Goal: Task Accomplishment & Management: Complete application form

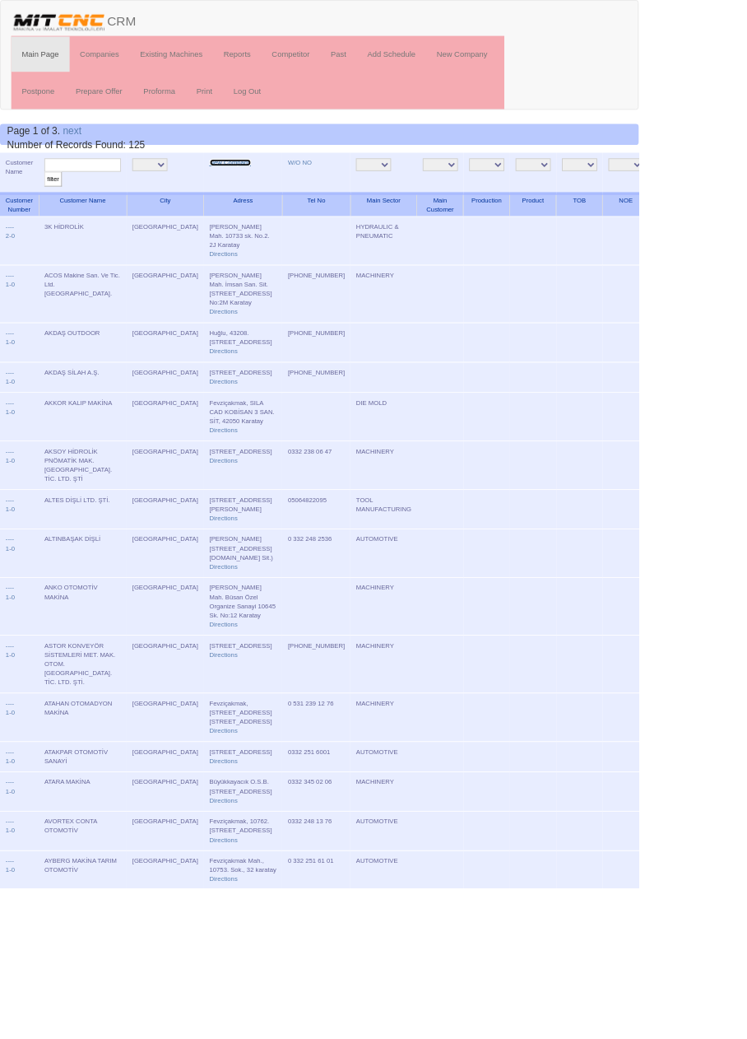
click at [253, 193] on link "New Company" at bounding box center [269, 190] width 49 height 8
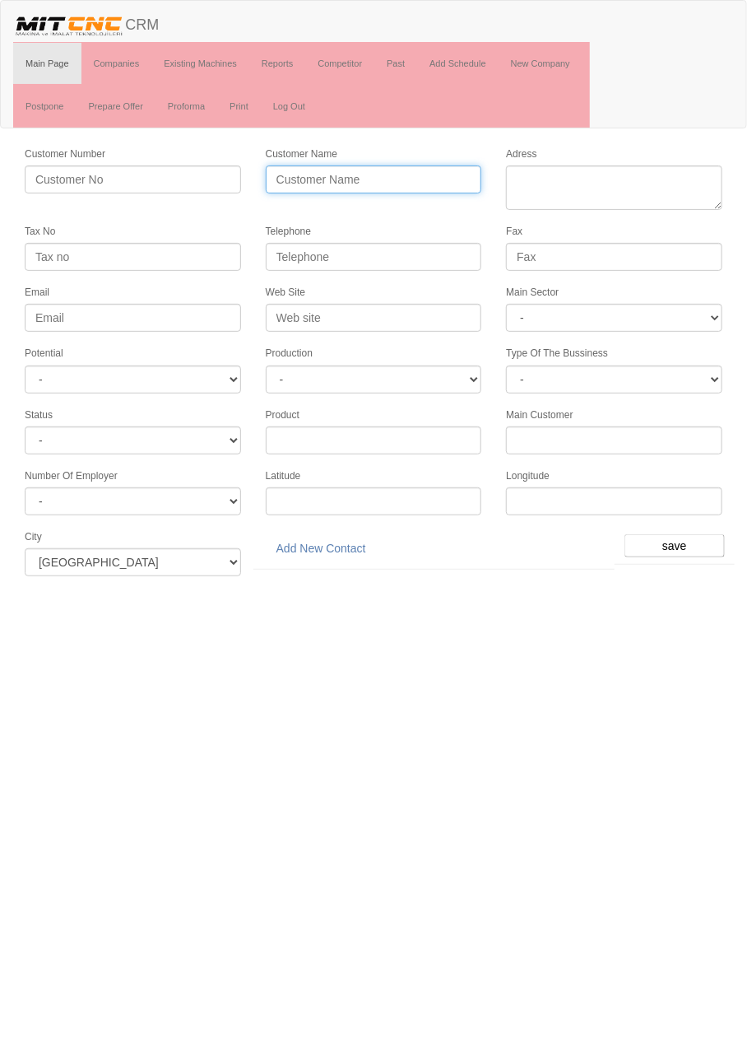
click at [407, 182] on input "Customer Name" at bounding box center [374, 179] width 216 height 28
type input "TARSAN ZİRAİ TARIM"
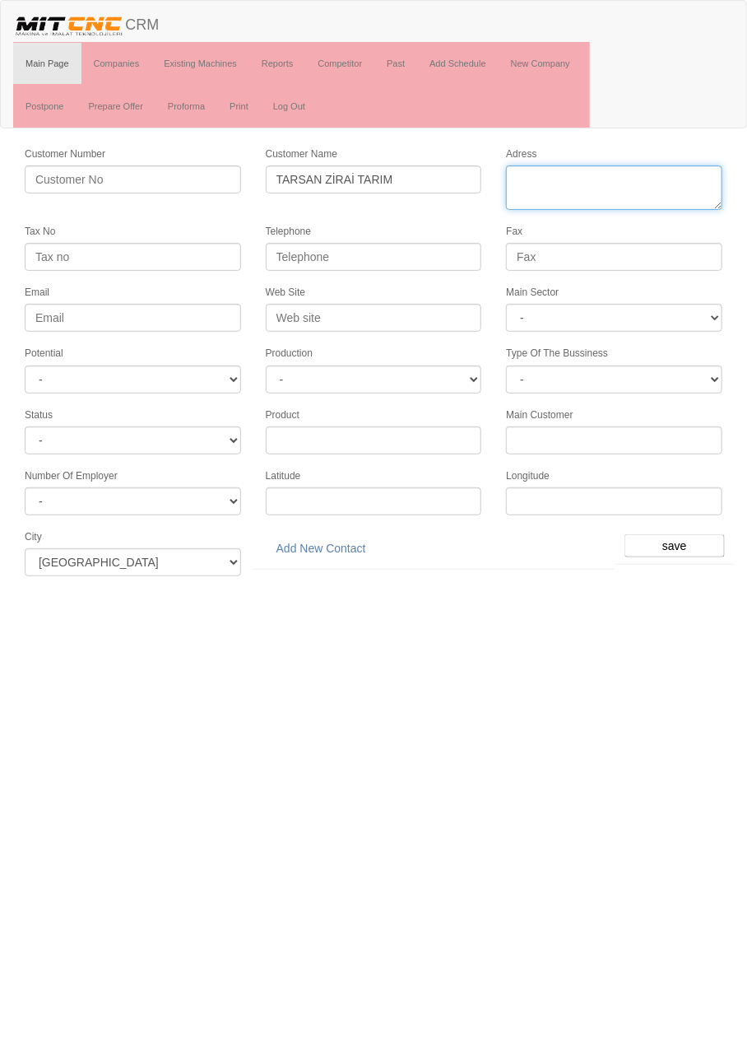
click at [639, 204] on textarea "Adress" at bounding box center [614, 187] width 216 height 44
paste textarea "Fevzi Çakmak Mahallesi Faydası Çok Sanayi Sitesi 10773 Sokak B2 Blok No:9/j, 42…"
type textarea "Fevzi Çakmak Mahallesi Faydası Çok Sanayi Sitesi 10773 Sokak B2 Blok No:9/j, 42…"
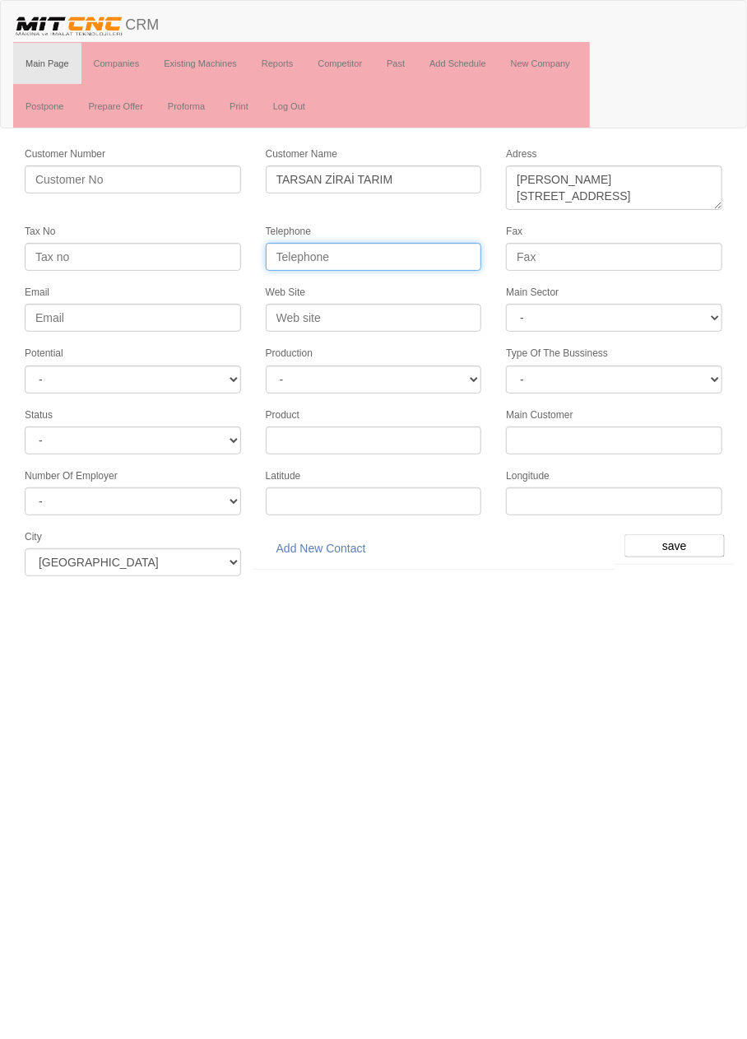
click at [429, 254] on input "Telephone" at bounding box center [374, 257] width 216 height 28
paste input "+90-332-5014877"
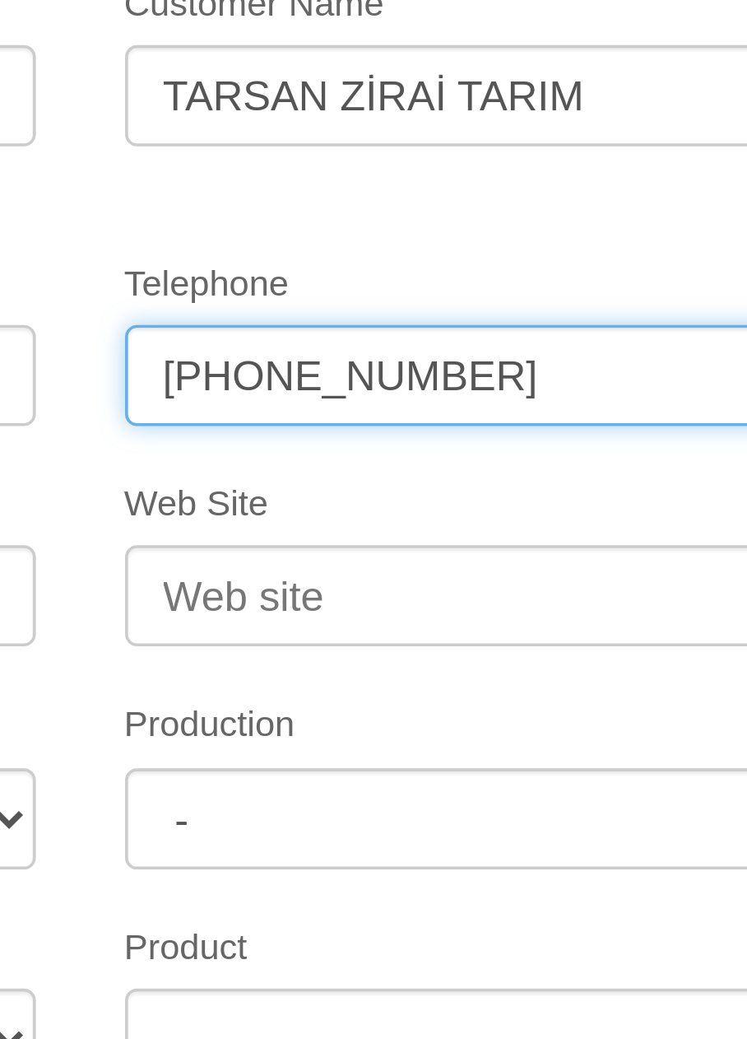
click at [348, 253] on input "+90-332-5014877" at bounding box center [374, 257] width 216 height 28
click at [330, 253] on input "+90-332-501 4877" at bounding box center [374, 257] width 216 height 28
click at [324, 253] on input "+90-332-501 4877" at bounding box center [374, 257] width 216 height 28
click at [303, 253] on input "+90-332 501 4877" at bounding box center [374, 257] width 216 height 28
click at [288, 252] on input "+90332 501 4877" at bounding box center [374, 257] width 216 height 28
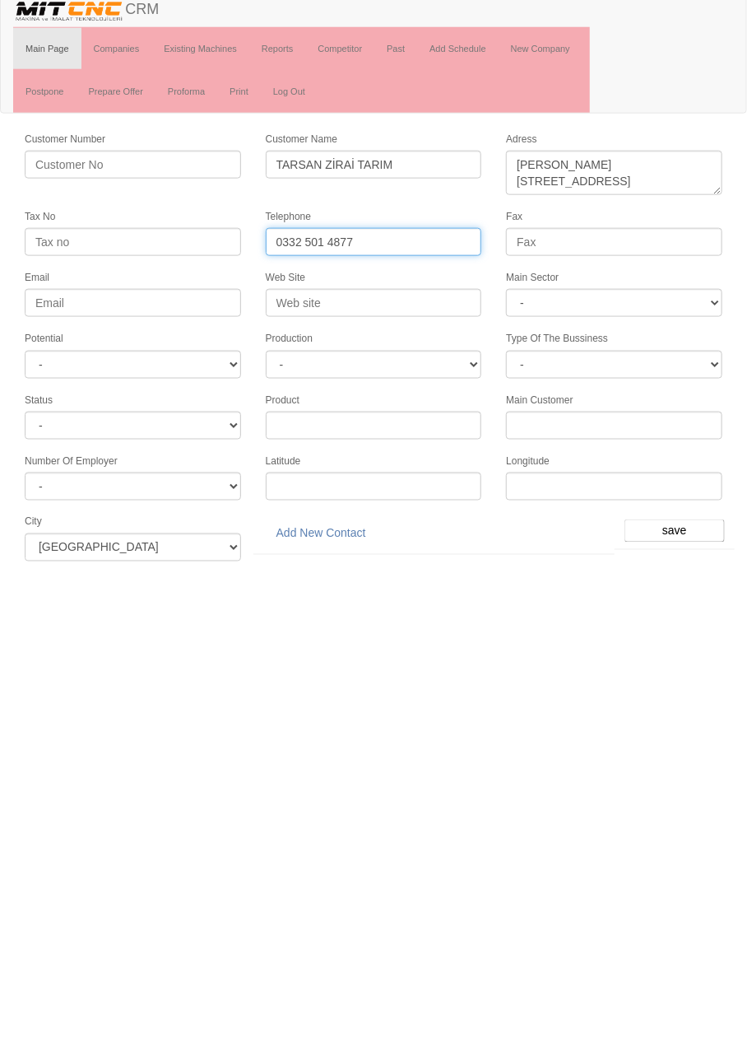
type input "0332 501 4877"
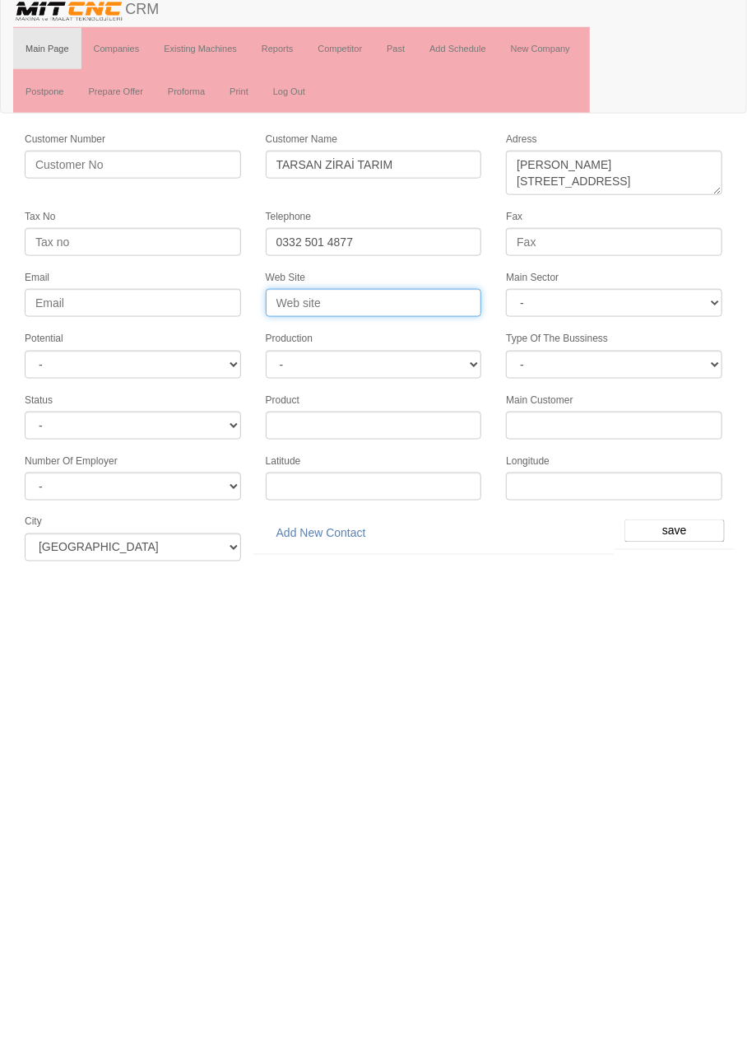
click at [442, 314] on input "Web Site" at bounding box center [374, 318] width 216 height 28
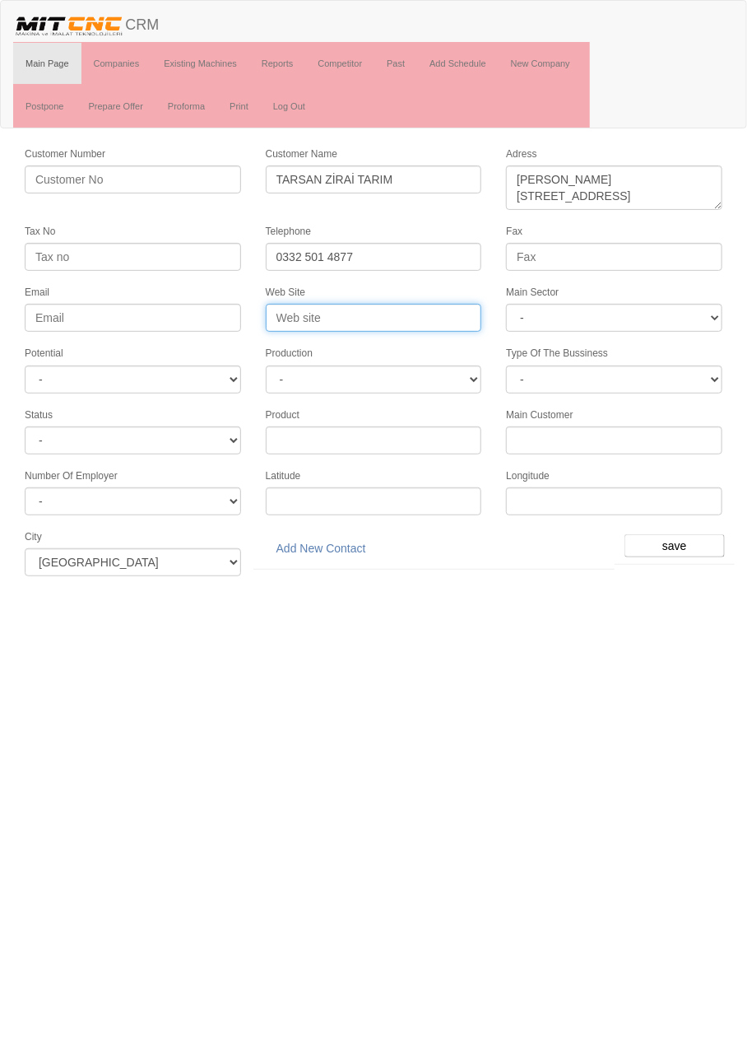
click at [398, 313] on input "Web Site" at bounding box center [374, 318] width 216 height 28
type input "Tarsa"
type input "www.tarsanzirai.com"
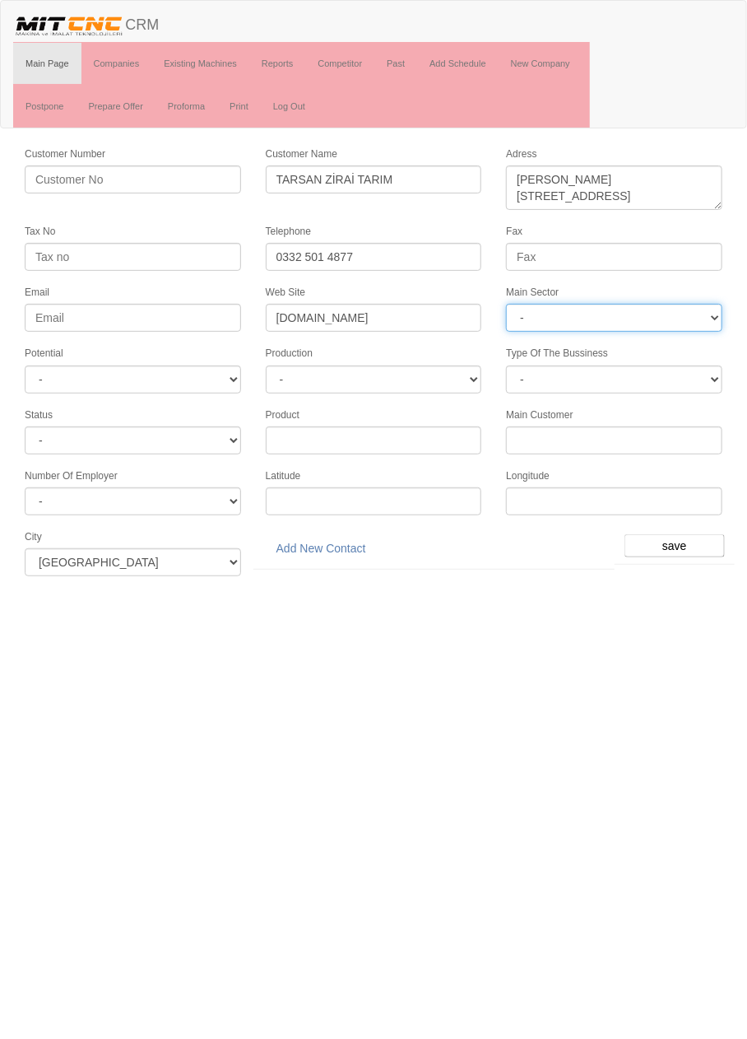
click at [672, 306] on select "- DIE MOLD MACHINERY DEFENCE ELECTRICAL COMPONENTS MEDICAL TOOL MANUFACTURING J…" at bounding box center [614, 318] width 216 height 28
select select "363"
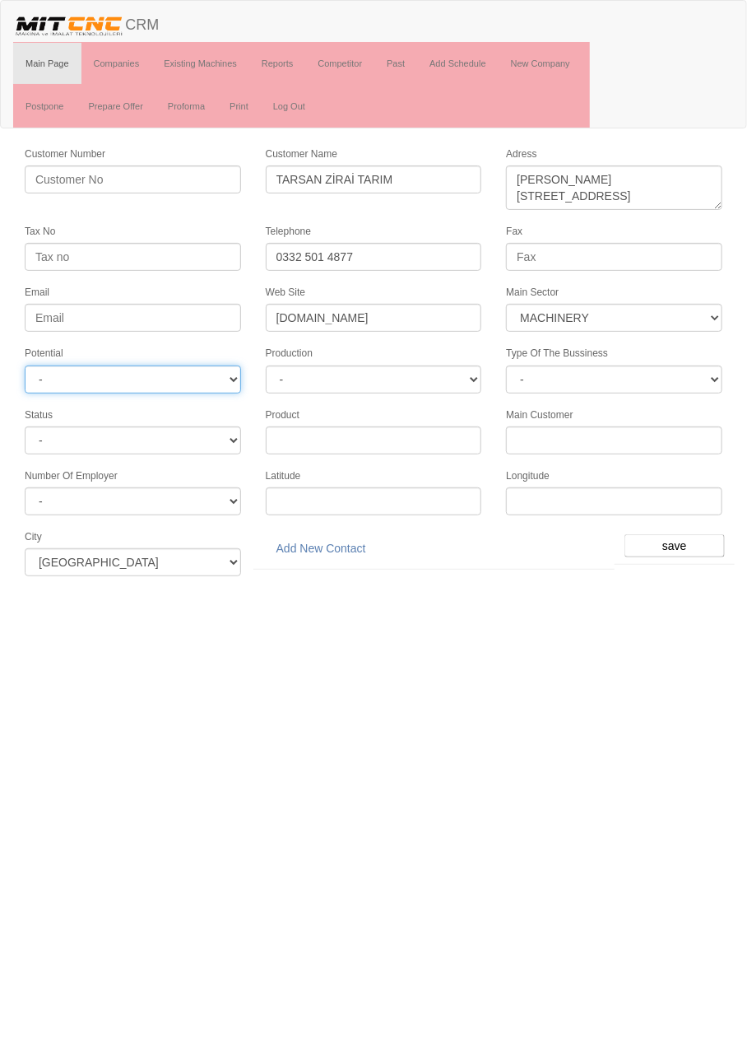
click at [200, 370] on select "- A1 A2 A3 B1 B2 B3 C1 C2 C3" at bounding box center [133, 379] width 216 height 28
select select "6"
click at [682, 534] on input "save" at bounding box center [675, 545] width 100 height 23
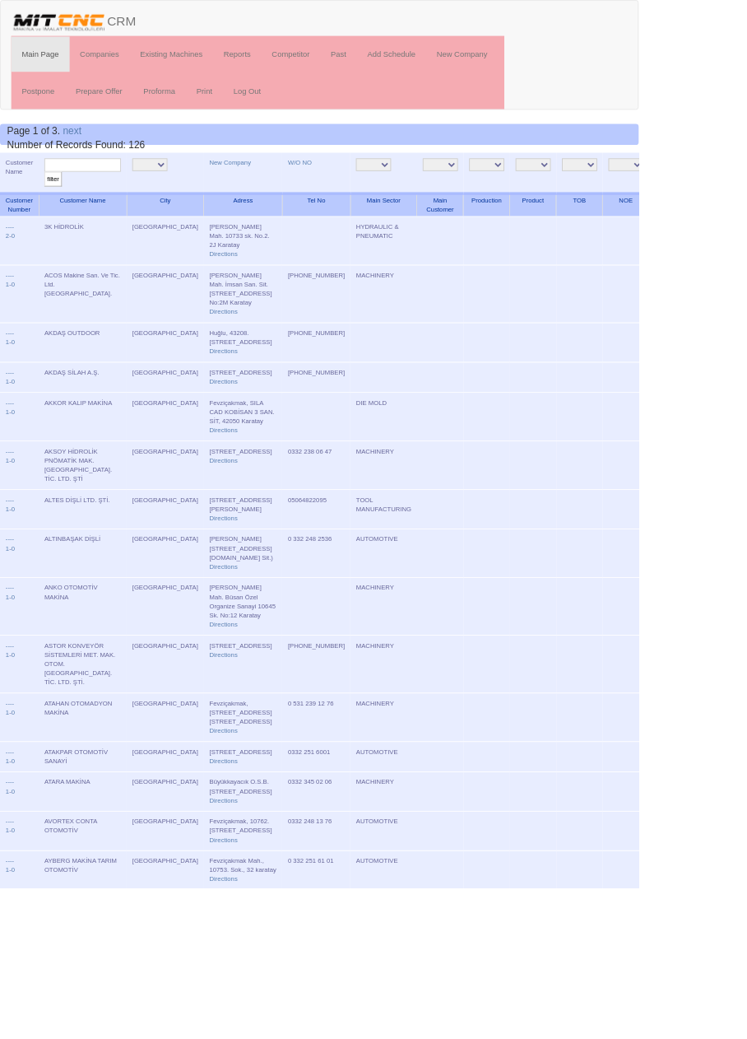
click at [124, 192] on input "text" at bounding box center [97, 193] width 90 height 16
type input "Tarsan"
click at [52, 201] on input "filter" at bounding box center [62, 209] width 21 height 17
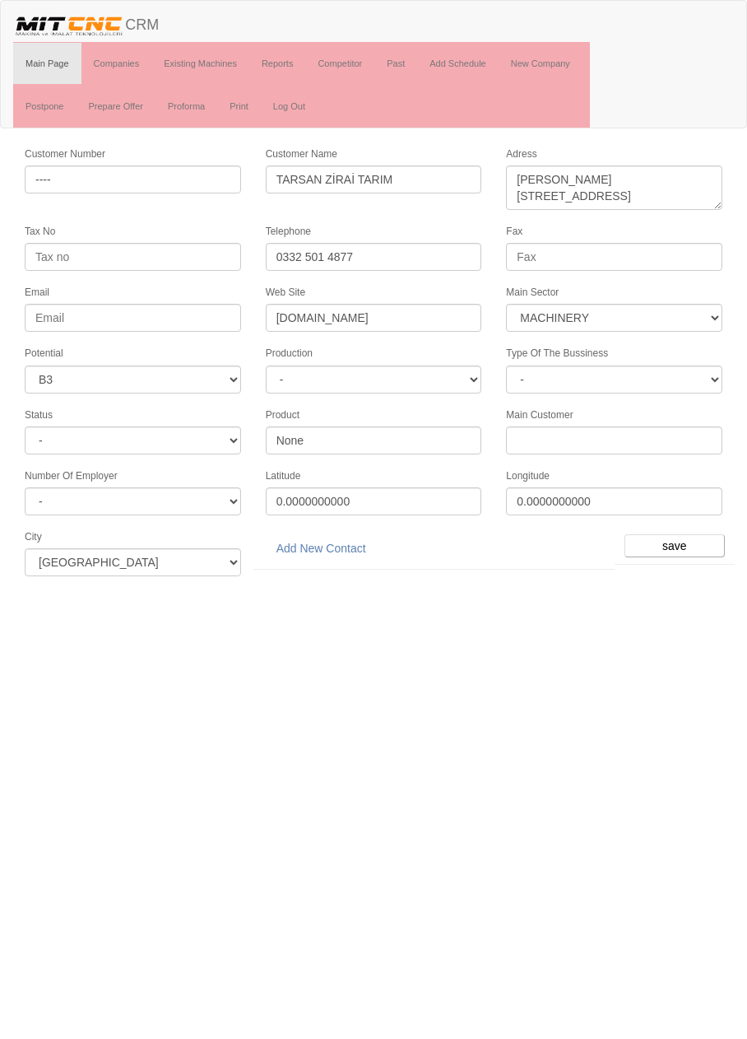
select select "363"
select select "6"
click at [28, 588] on html "Toggle navigation CRM Main Page Companies Existing Machines Reports Competitor …" at bounding box center [373, 294] width 747 height 588
click at [342, 537] on link "Add New Contact" at bounding box center [321, 548] width 111 height 28
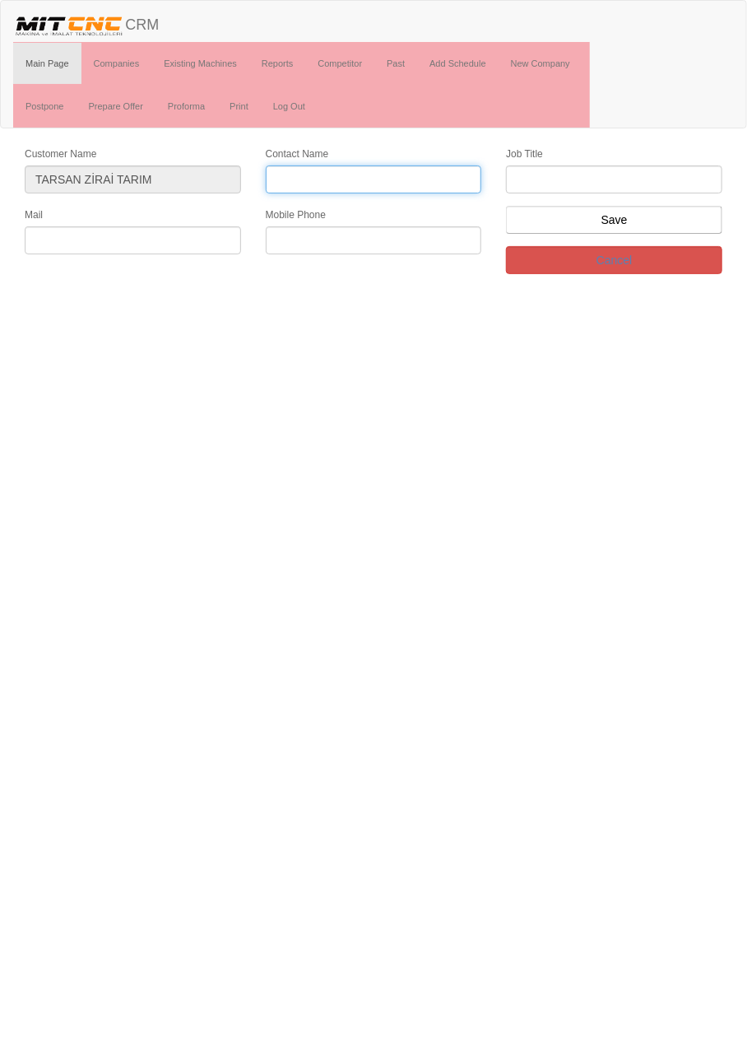
click at [411, 180] on input "Contact Name" at bounding box center [374, 179] width 216 height 28
type input "Habip Ulusoy"
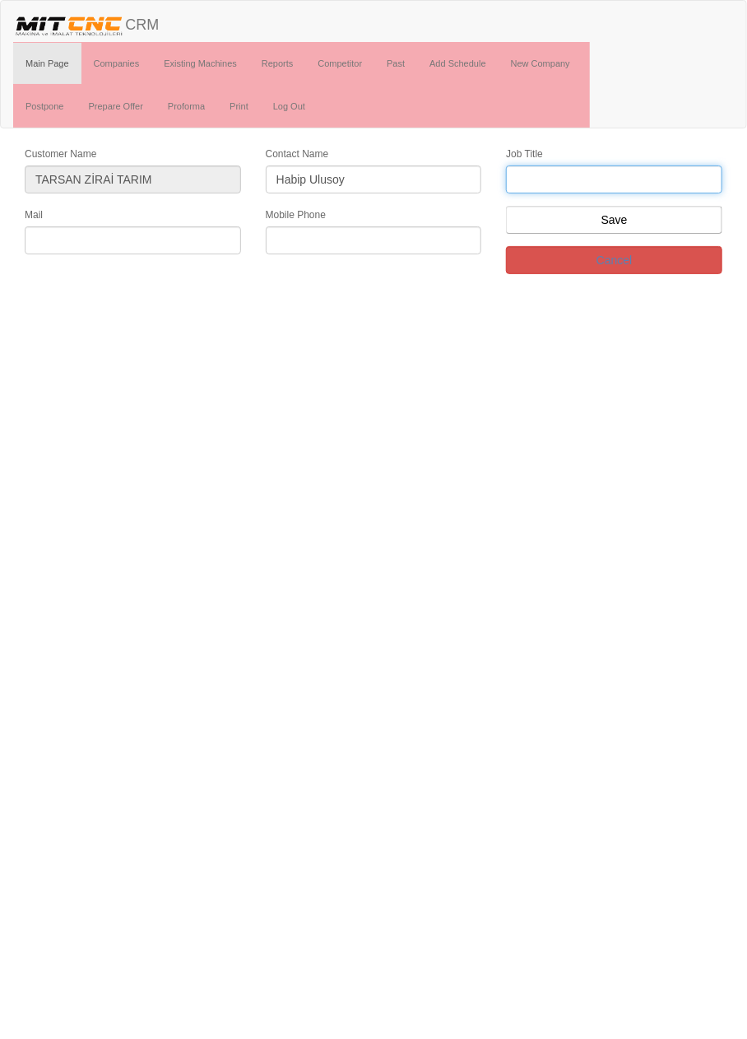
click at [645, 180] on input "text" at bounding box center [614, 179] width 216 height 28
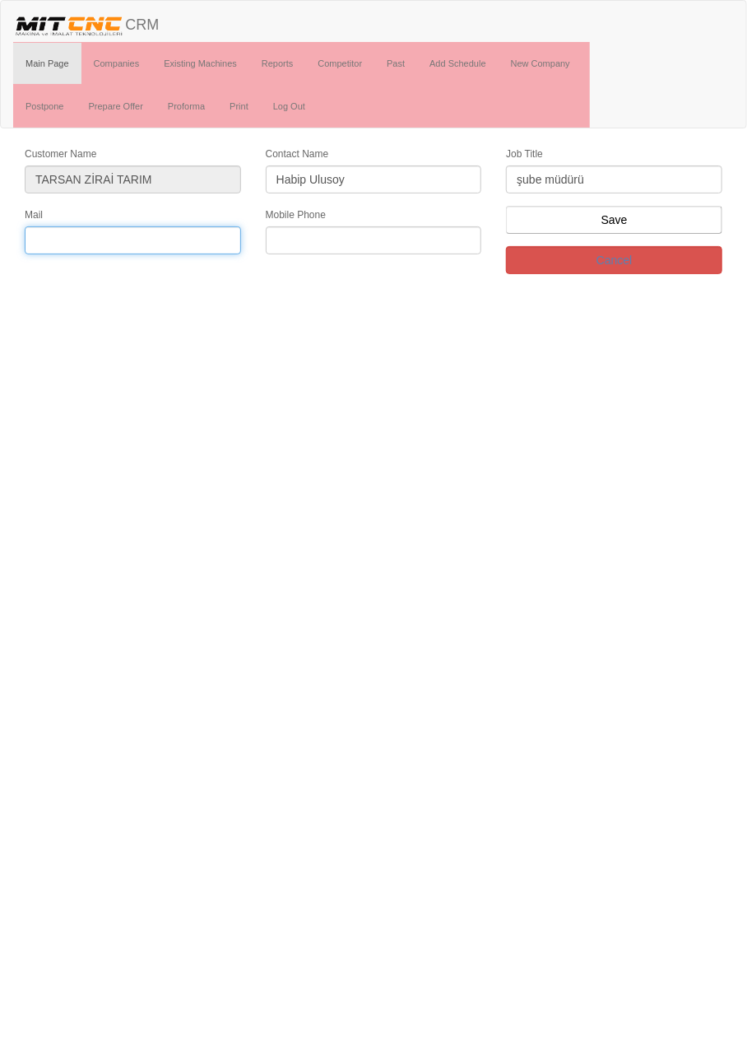
click at [178, 238] on input "text" at bounding box center [133, 240] width 216 height 28
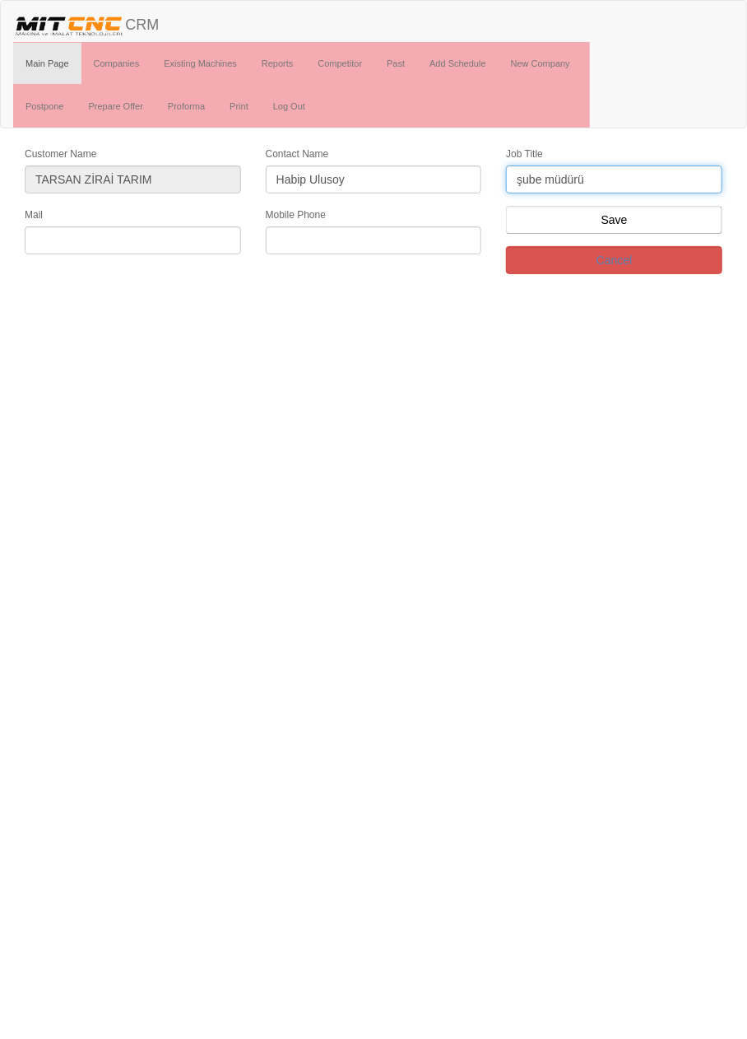
click at [637, 184] on input "şube müdürü" at bounding box center [614, 179] width 216 height 28
type input "şub"
type input "Fabrika müdürü"
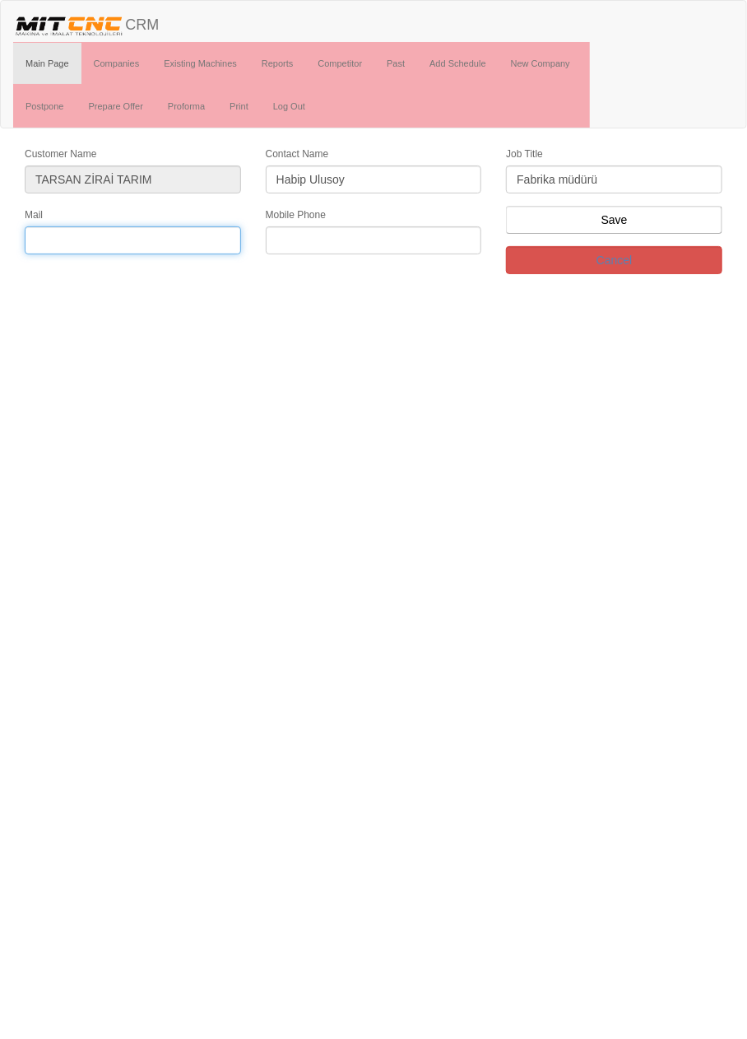
paste input "tarsanzirai@hotmail.com"
type input "tarsanzirai@hotmail.com"
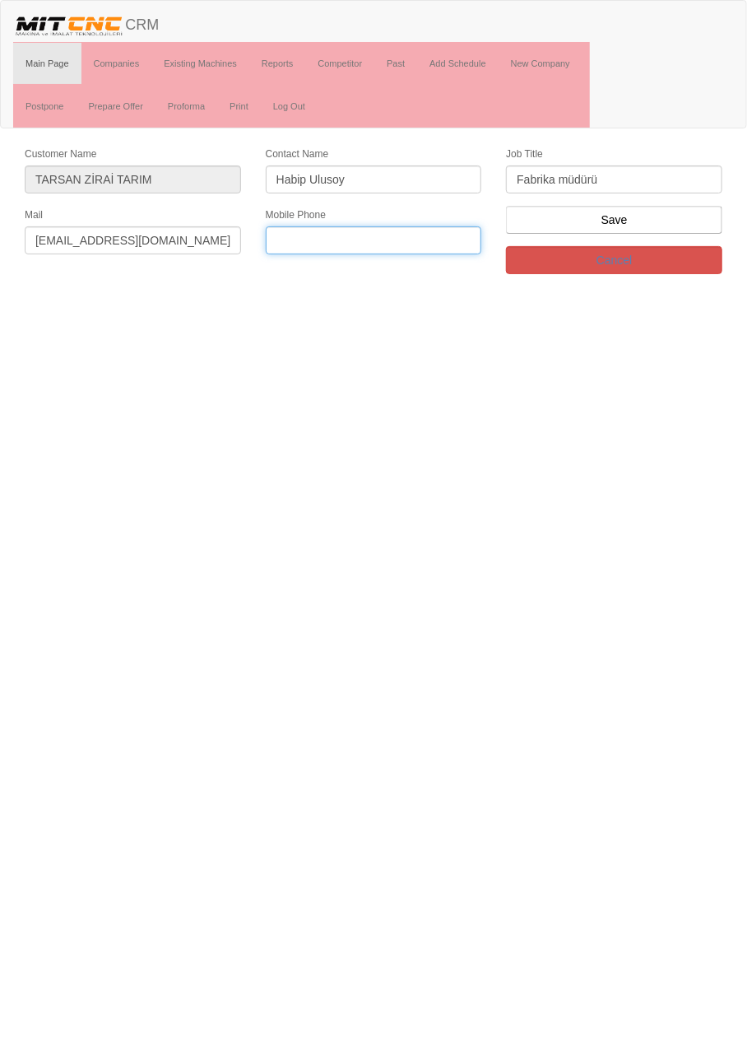
click at [423, 239] on input "text" at bounding box center [374, 240] width 216 height 28
click at [410, 237] on input "text" at bounding box center [374, 240] width 216 height 28
click at [424, 238] on input "0532 153" at bounding box center [374, 240] width 216 height 28
type input "0532 153 4249"
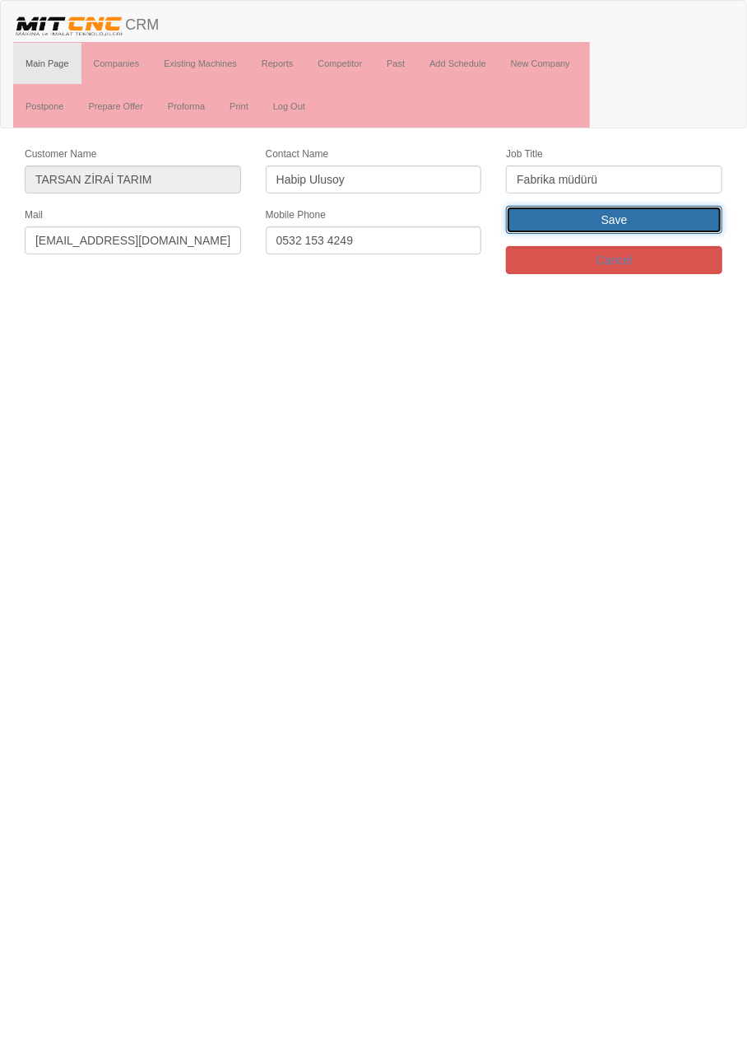
click at [671, 230] on input "Save" at bounding box center [614, 220] width 216 height 28
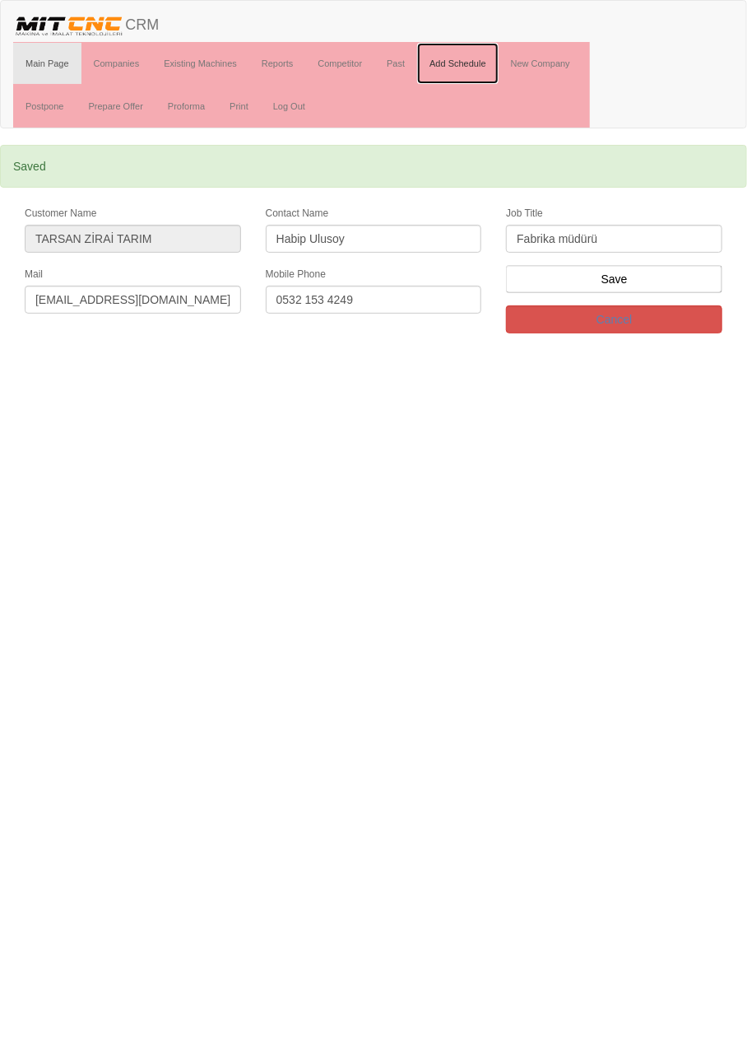
click at [472, 61] on link "Add Schedule" at bounding box center [457, 63] width 81 height 41
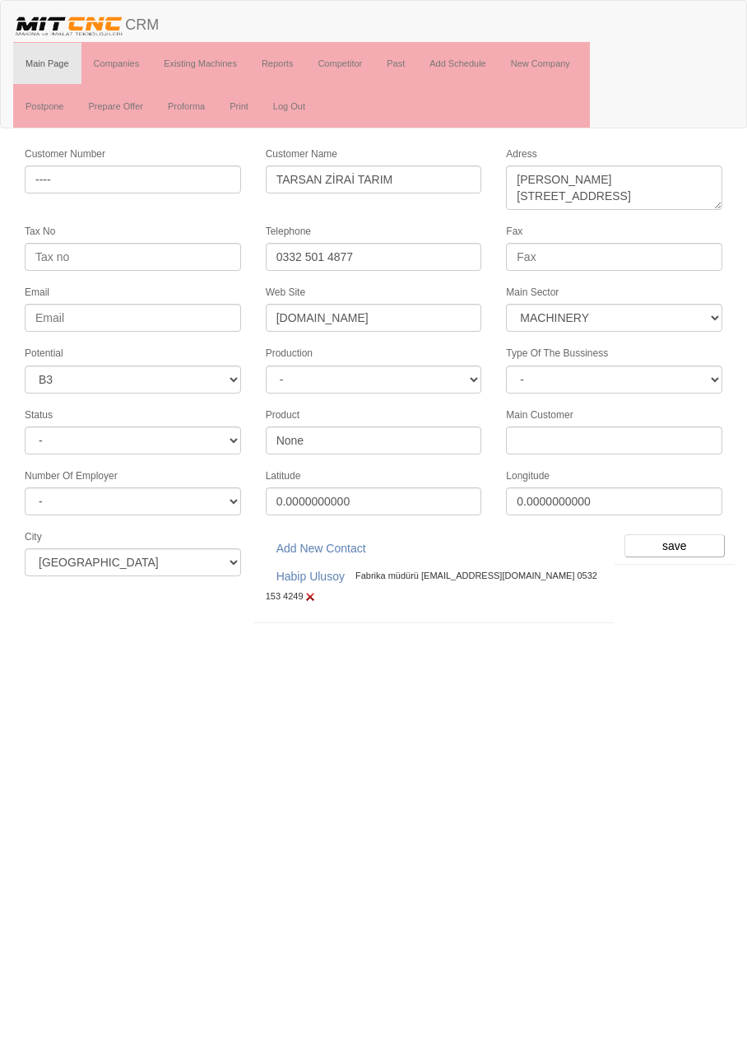
select select "363"
select select "6"
click at [668, 534] on input "save" at bounding box center [675, 545] width 100 height 23
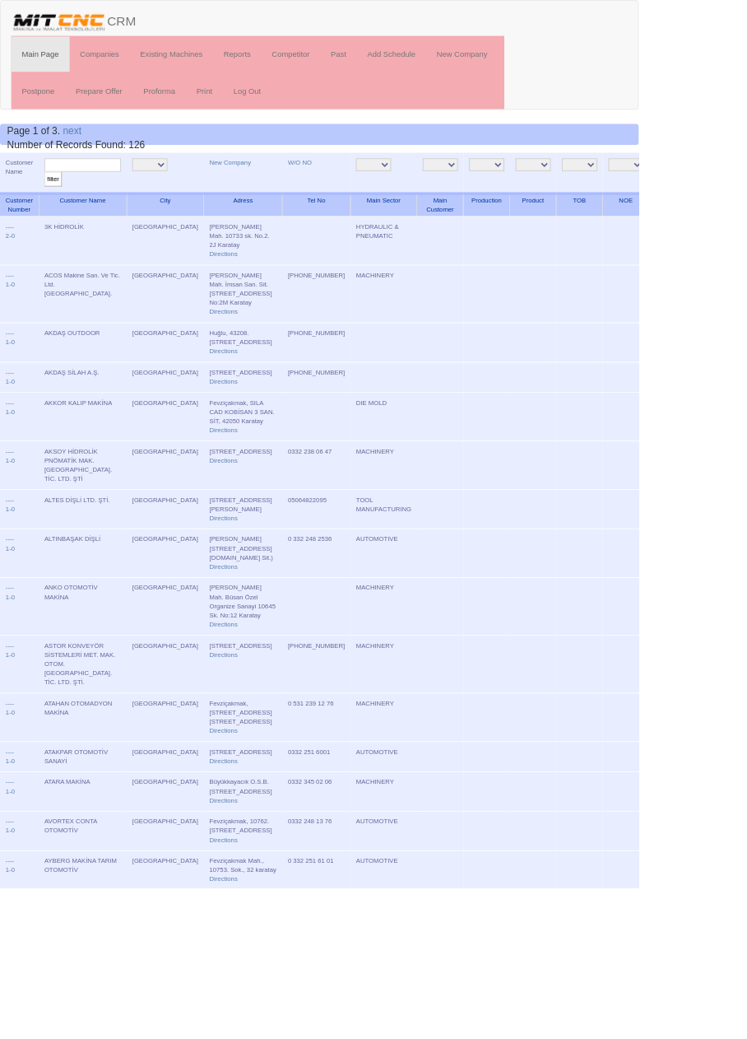
click at [118, 192] on input "text" at bounding box center [97, 193] width 90 height 16
click at [114, 194] on input "text" at bounding box center [97, 193] width 90 height 16
type input "Tarsan"
click at [52, 201] on input "filter" at bounding box center [62, 209] width 21 height 17
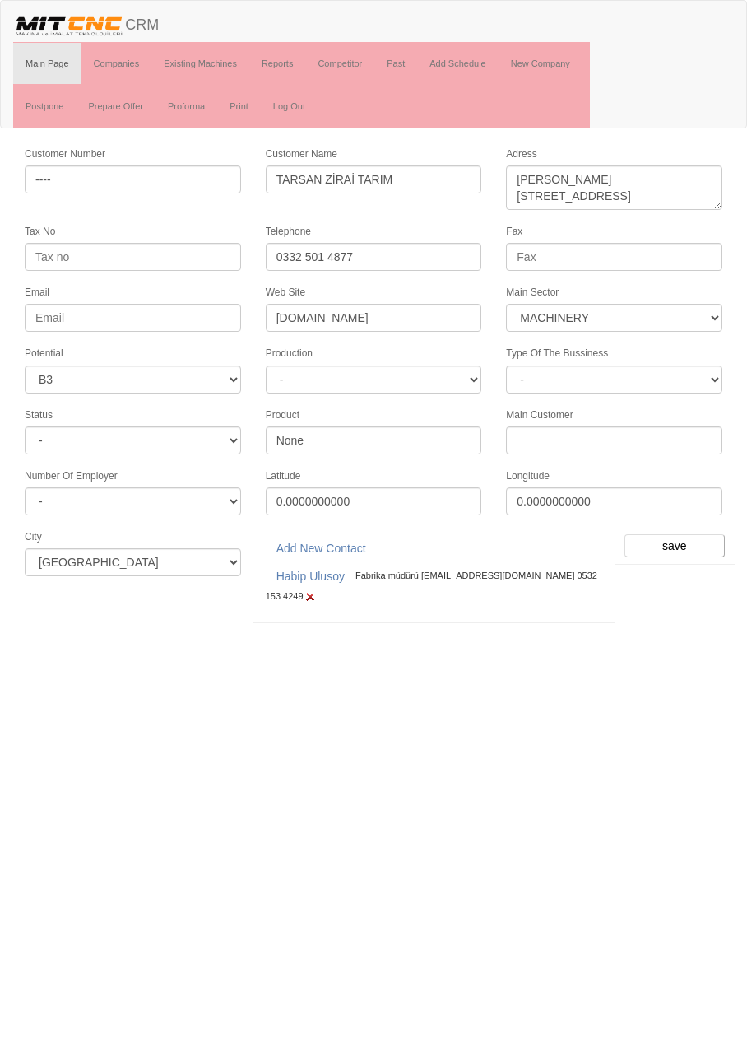
select select "363"
select select "6"
click at [323, 562] on link "Habip Ulusoy" at bounding box center [311, 576] width 90 height 28
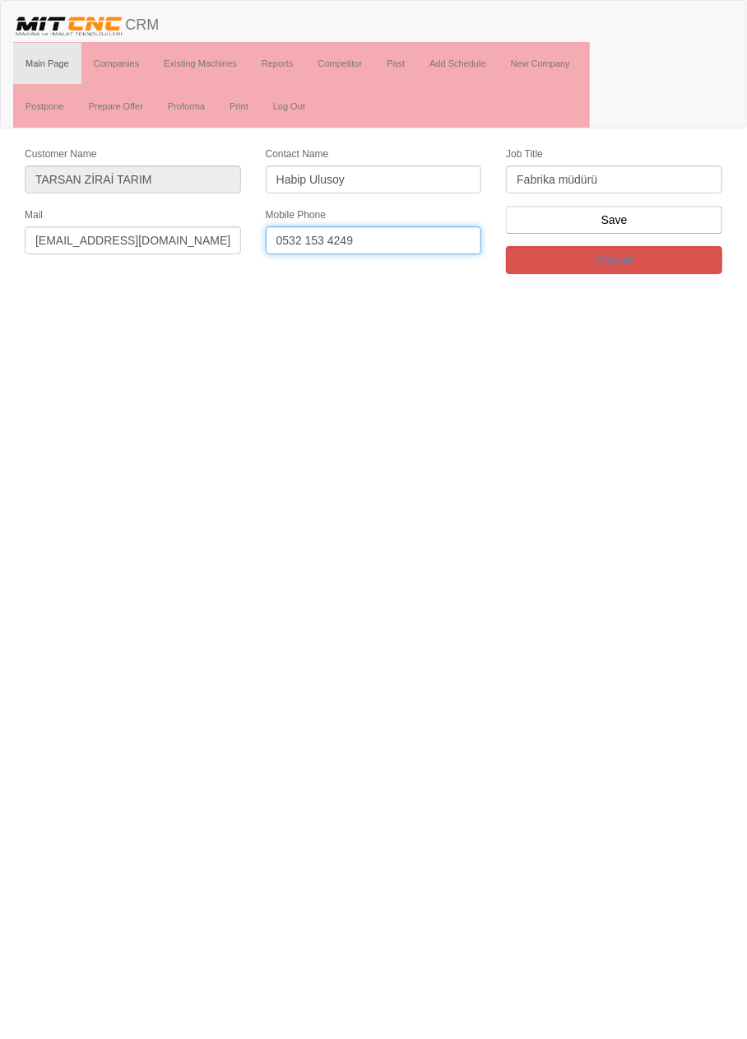
click at [437, 232] on input "0532 153 4249" at bounding box center [374, 240] width 216 height 28
type input "0532 153 4248"
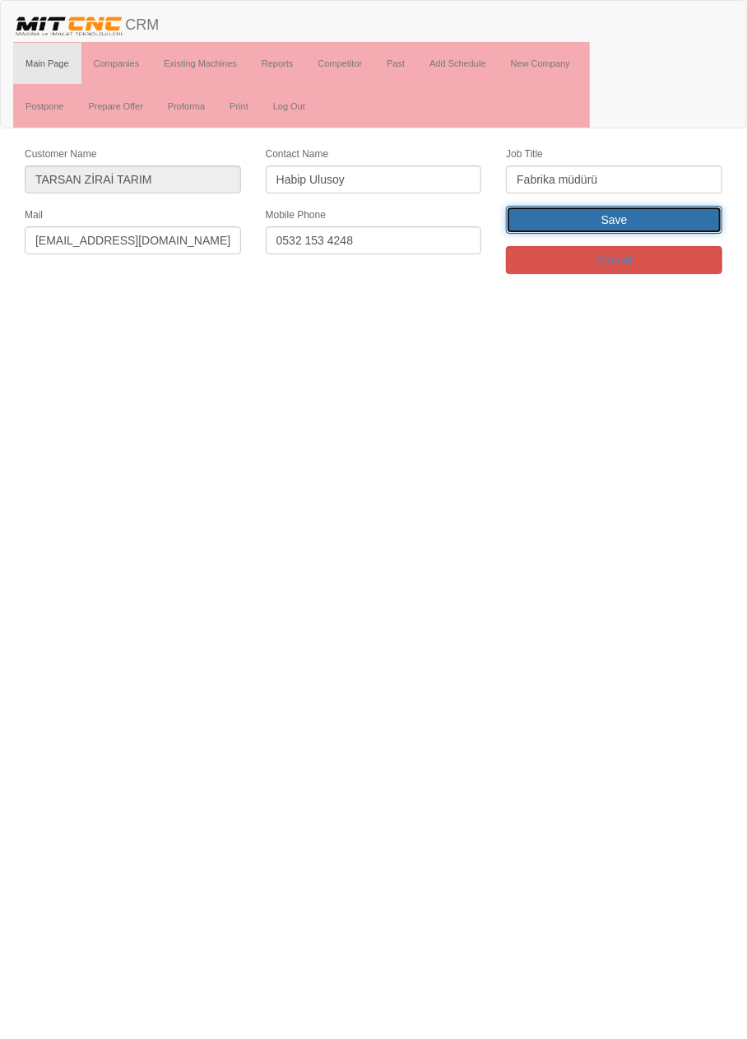
click at [687, 229] on input "Save" at bounding box center [614, 220] width 216 height 28
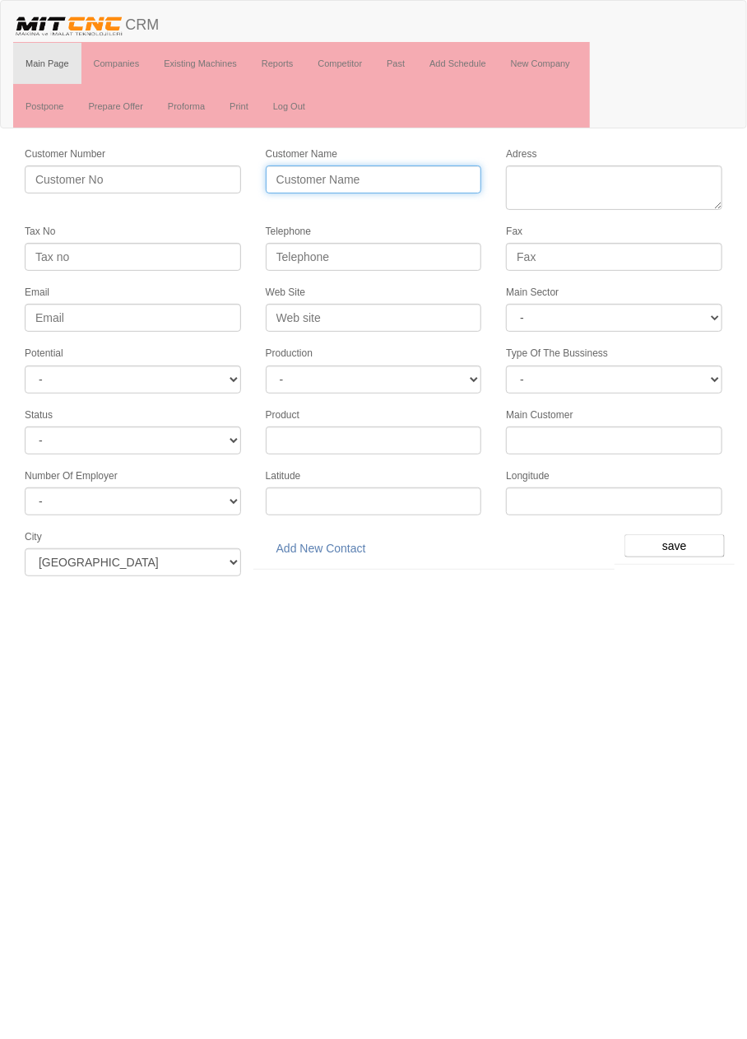
click at [428, 172] on input "Customer Name" at bounding box center [374, 179] width 216 height 28
type input "DAVASLI OTOMOTİV"
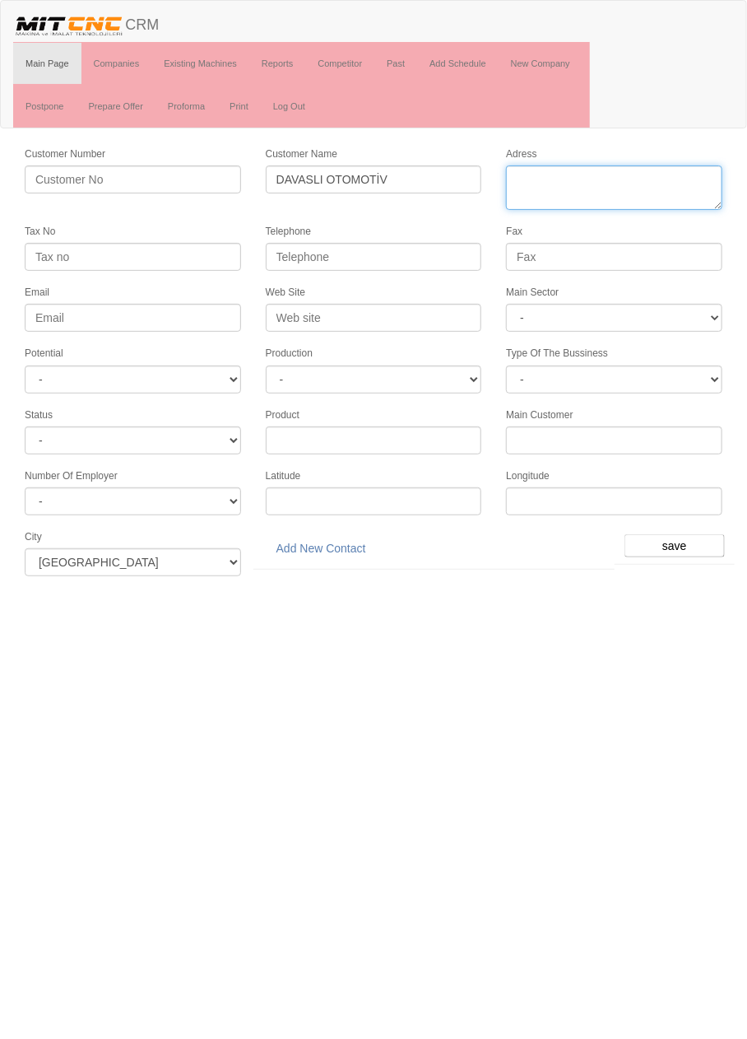
click at [658, 180] on textarea "Adress" at bounding box center [614, 187] width 216 height 44
paste textarea "Horozluhan Mahallesi Yürüyüş Sokak No:15 Selçuklu"
click at [522, 172] on textarea "Adress" at bounding box center [614, 187] width 216 height 44
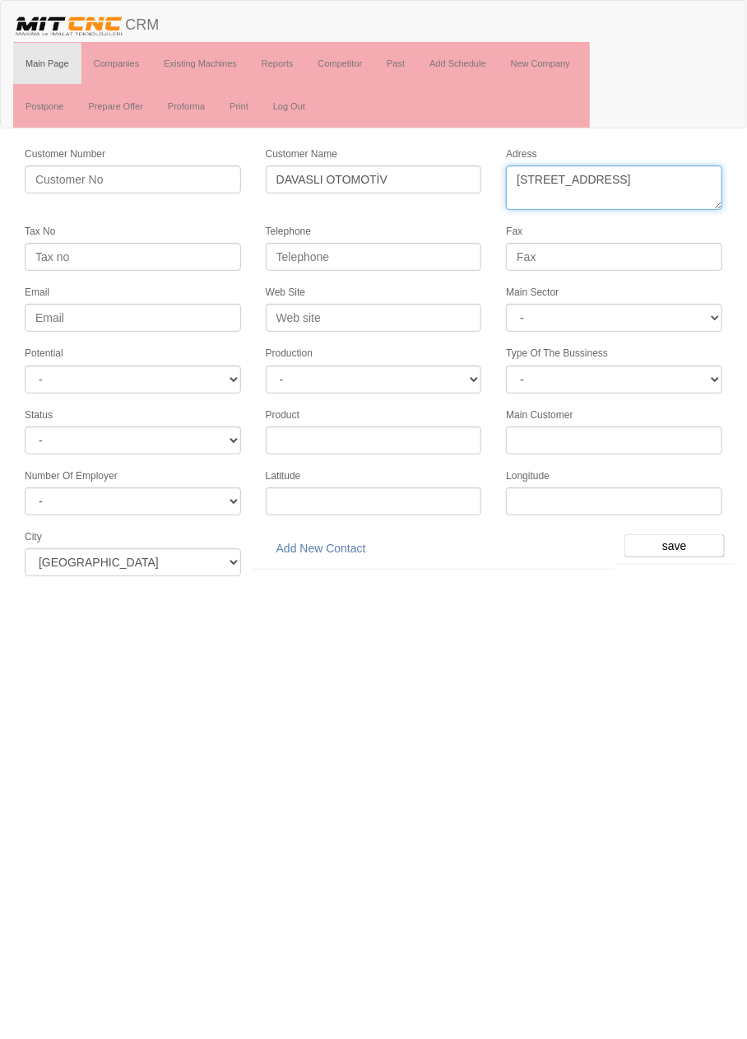
click at [518, 198] on textarea "Adress" at bounding box center [614, 187] width 216 height 44
type textarea "Horozluhan Mahallesi Yürüyüş Sokak No:15 Selçuklu"
paste input "0 332 342 14 07"
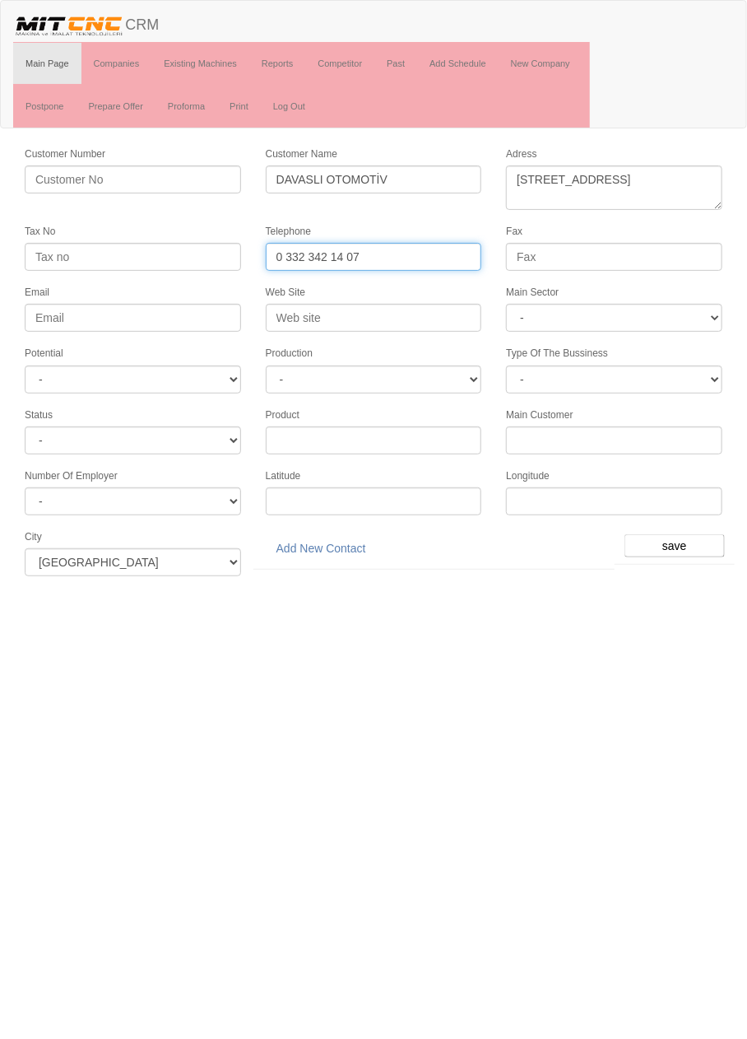
click at [294, 249] on input "0 332 342 14 07" at bounding box center [374, 257] width 216 height 28
click at [346, 253] on input "0332 342 14 07" at bounding box center [374, 257] width 216 height 28
type input "0332 342 1407"
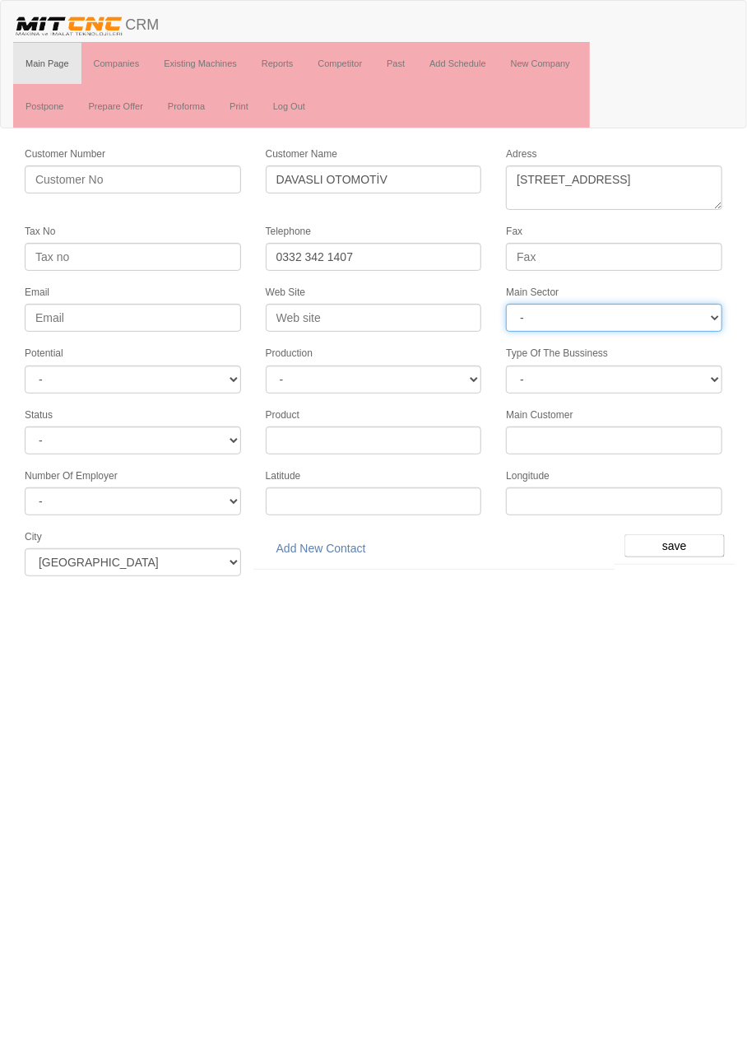
click at [616, 315] on select "- DIE MOLD MACHINERY DEFENCE ELECTRICAL COMPONENTS MEDICAL TOOL MANUFACTURING J…" at bounding box center [614, 318] width 216 height 28
select select "370"
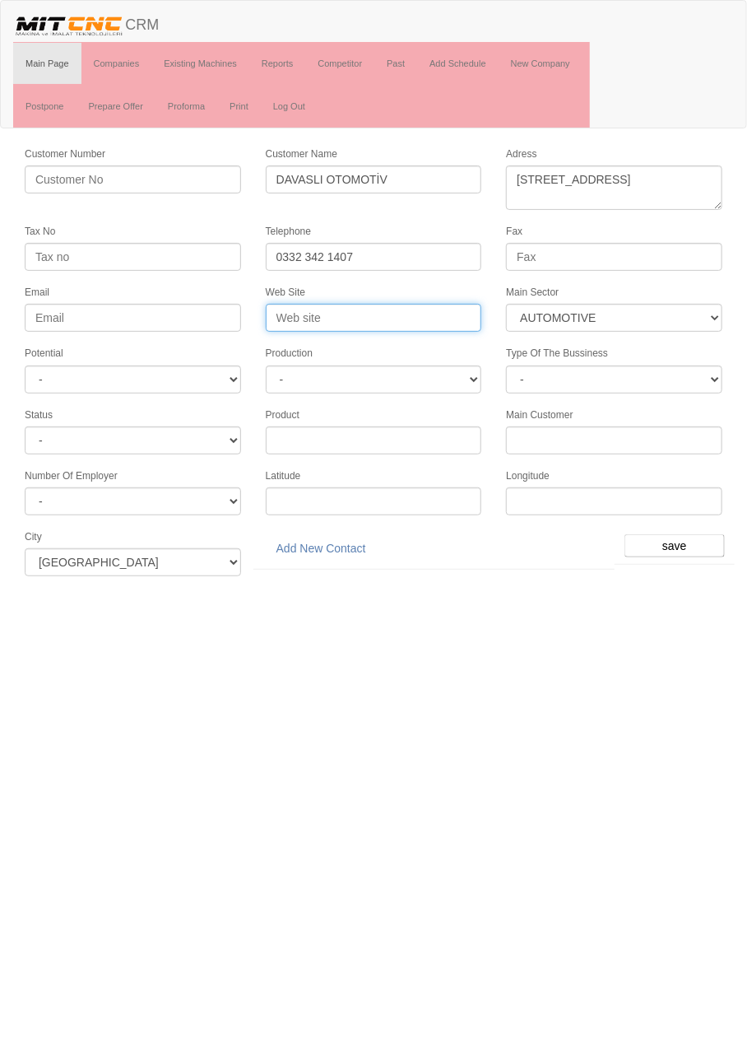
click at [413, 311] on input "Web Site" at bounding box center [374, 318] width 216 height 28
click at [412, 312] on input "Web Site" at bounding box center [374, 318] width 216 height 28
type input "www.davaslıotomotiv.com"
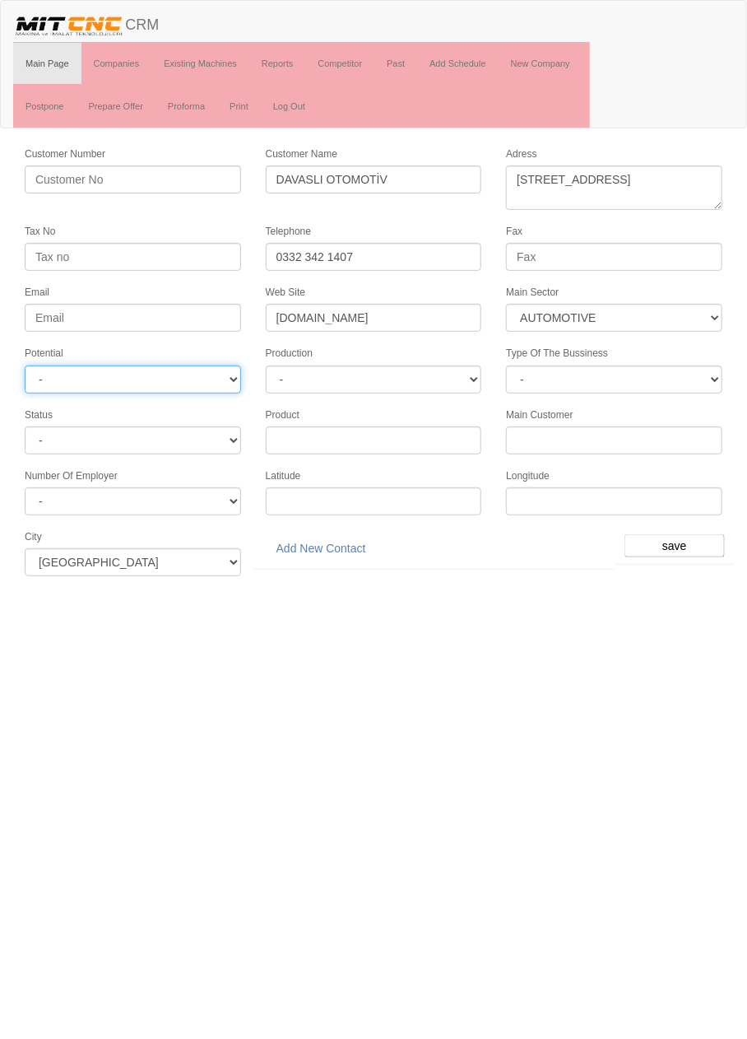
click at [188, 371] on select "- A1 A2 A3 B1 B2 B3 C1 C2 C3" at bounding box center [133, 379] width 216 height 28
select select "6"
click at [682, 534] on input "save" at bounding box center [675, 545] width 100 height 23
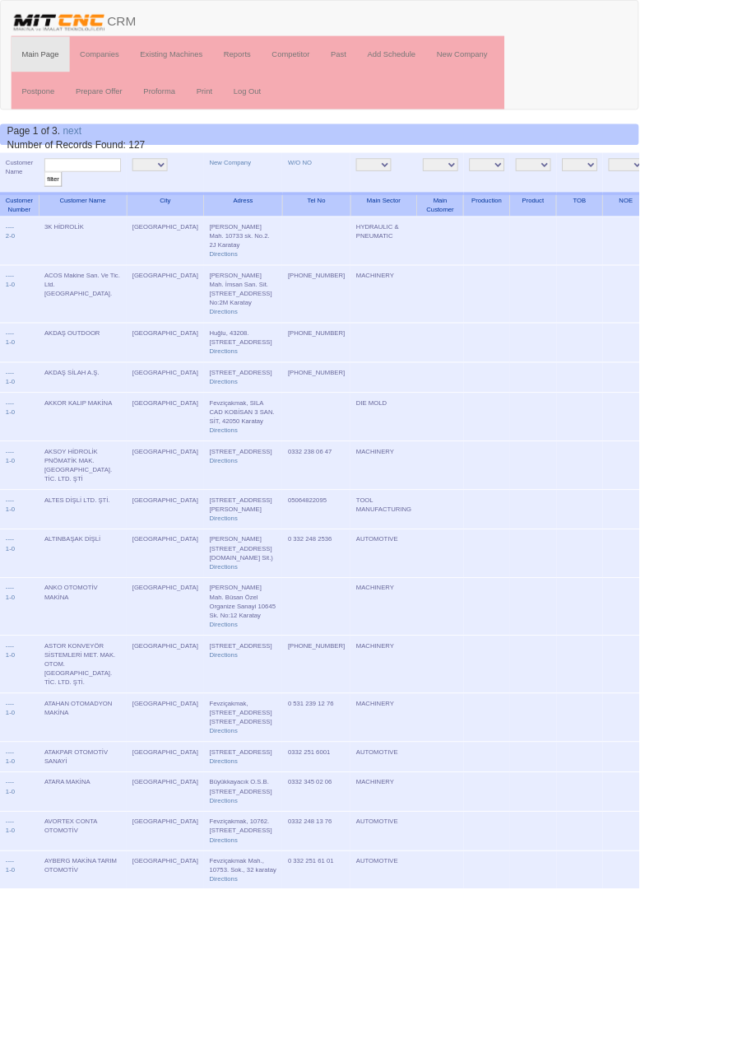
click at [128, 191] on input "text" at bounding box center [97, 193] width 90 height 16
type input "Davaslı"
click at [52, 201] on input "filter" at bounding box center [62, 209] width 21 height 17
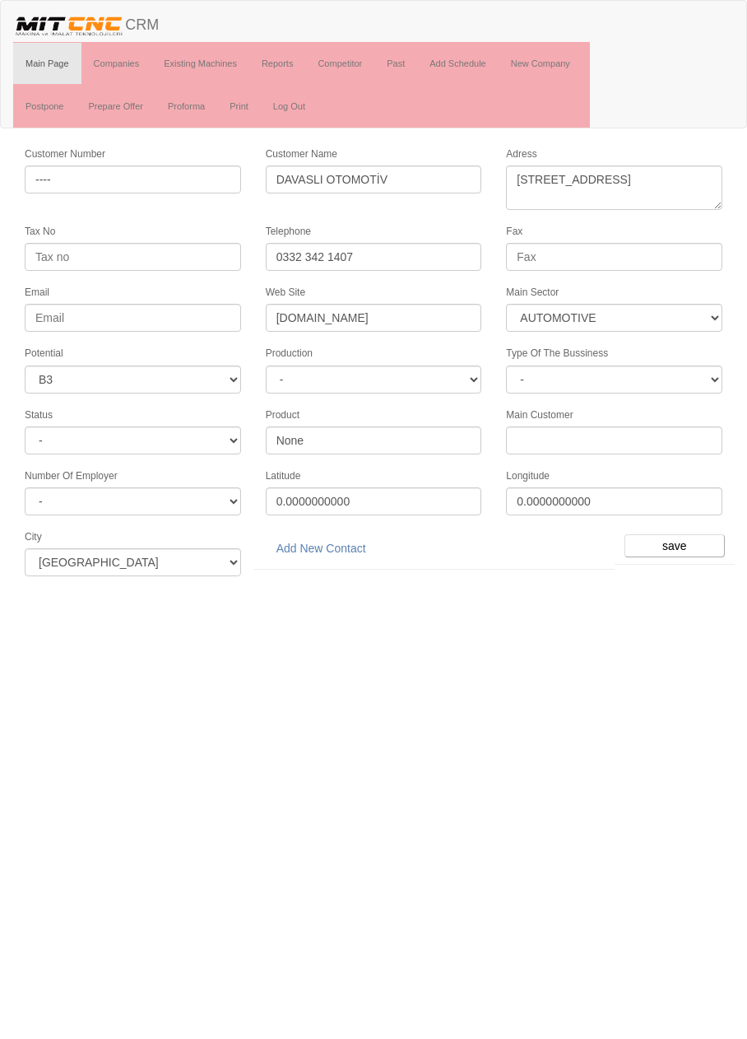
select select "370"
select select "6"
click at [343, 537] on link "Add New Contact" at bounding box center [321, 548] width 111 height 28
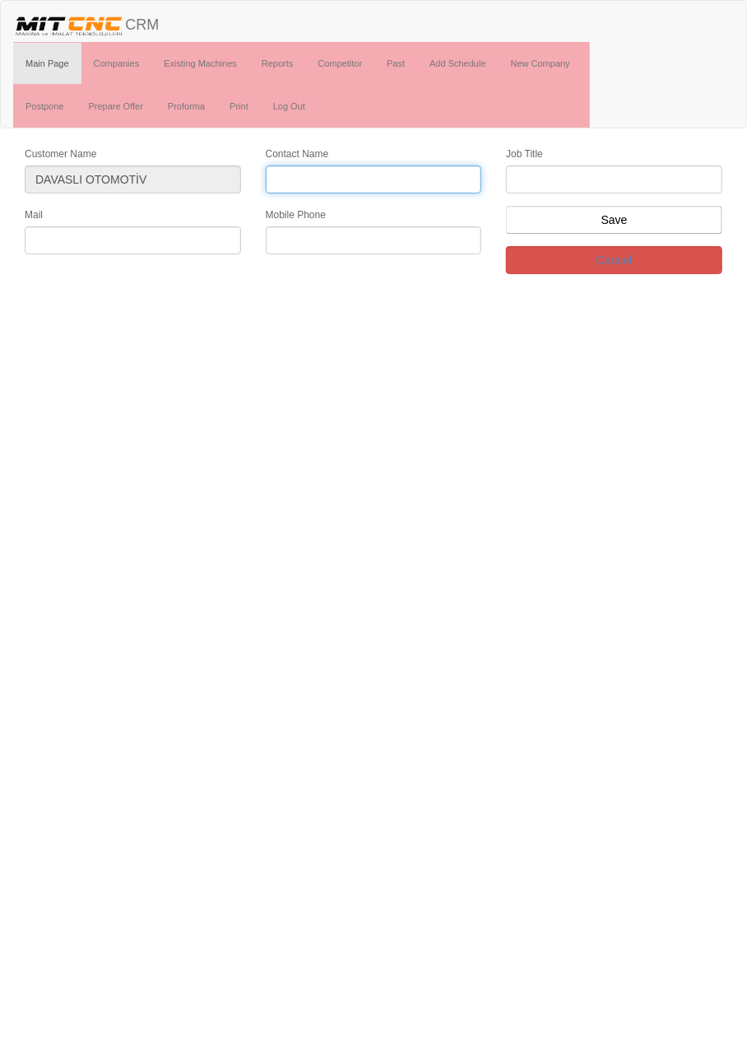
click at [379, 174] on input "Contact Name" at bounding box center [374, 179] width 216 height 28
type input "[PERSON_NAME]"
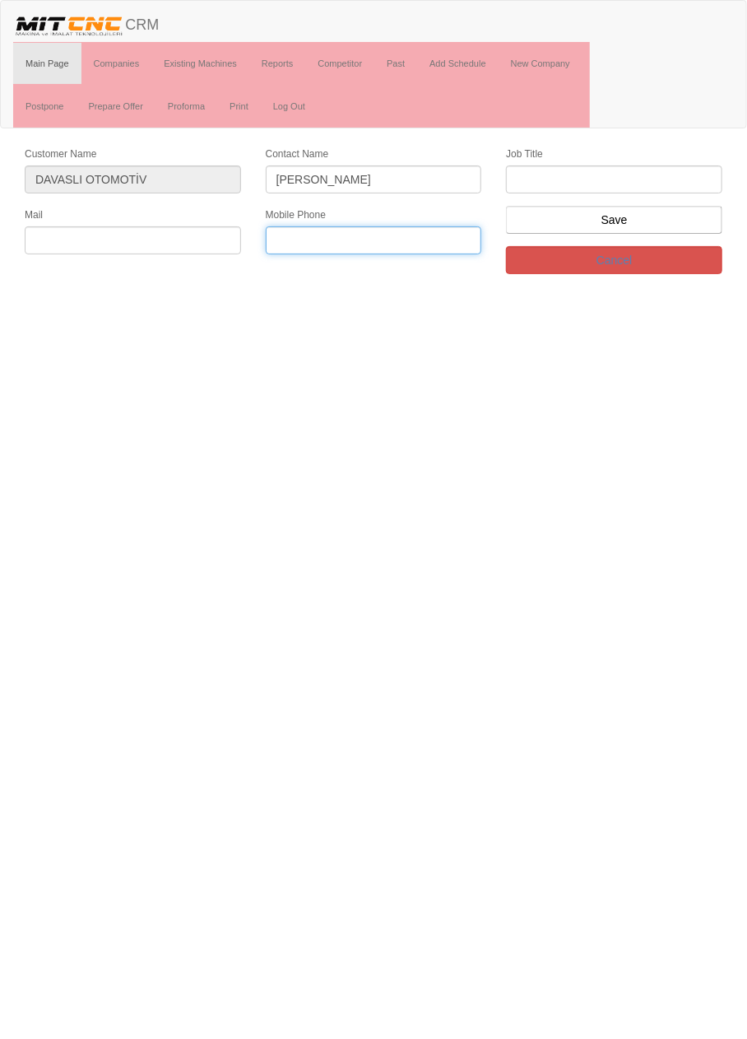
click at [423, 235] on input "text" at bounding box center [374, 240] width 216 height 28
paste input "0542 783 50 48"
type input "0542 783 50 48"
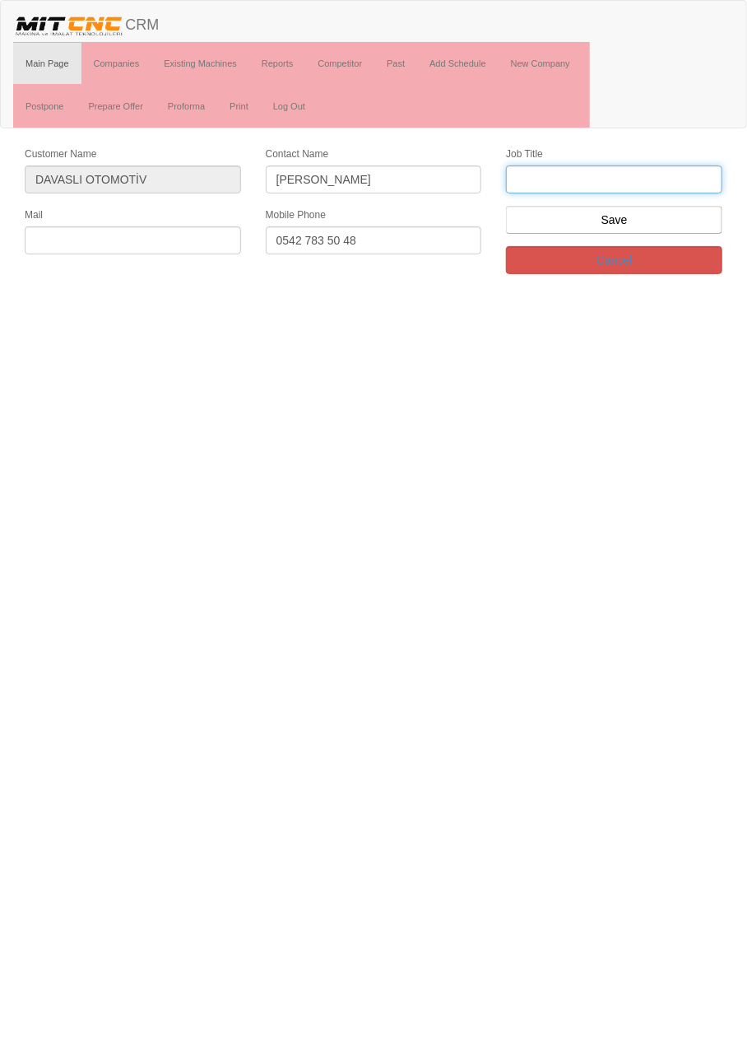
click at [607, 179] on input "text" at bounding box center [614, 179] width 216 height 28
type input "firma sahibi"
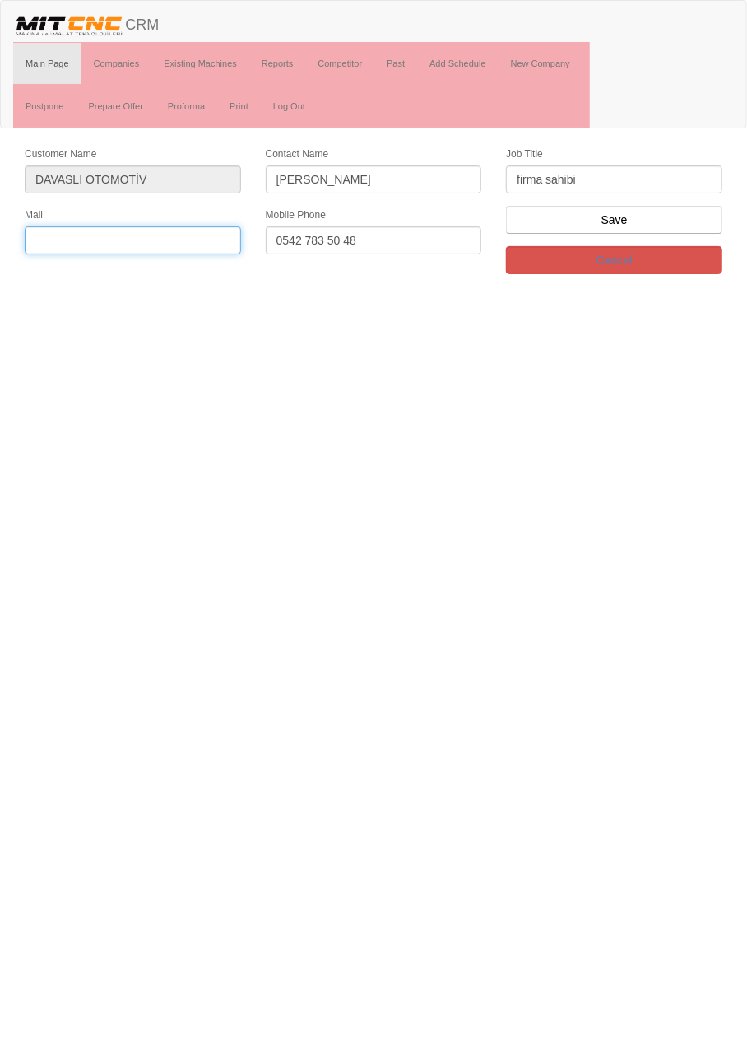
paste input "[EMAIL_ADDRESS][DOMAIN_NAME]"
type input "[EMAIL_ADDRESS][DOMAIN_NAME]"
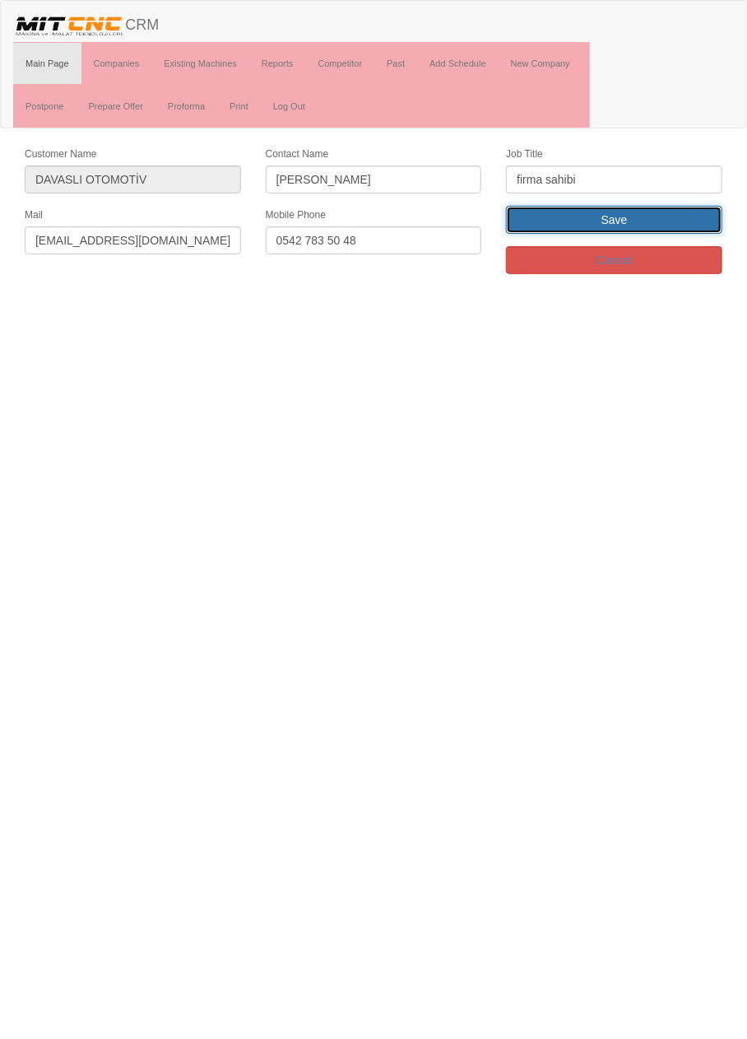
click at [658, 214] on input "Save" at bounding box center [614, 220] width 216 height 28
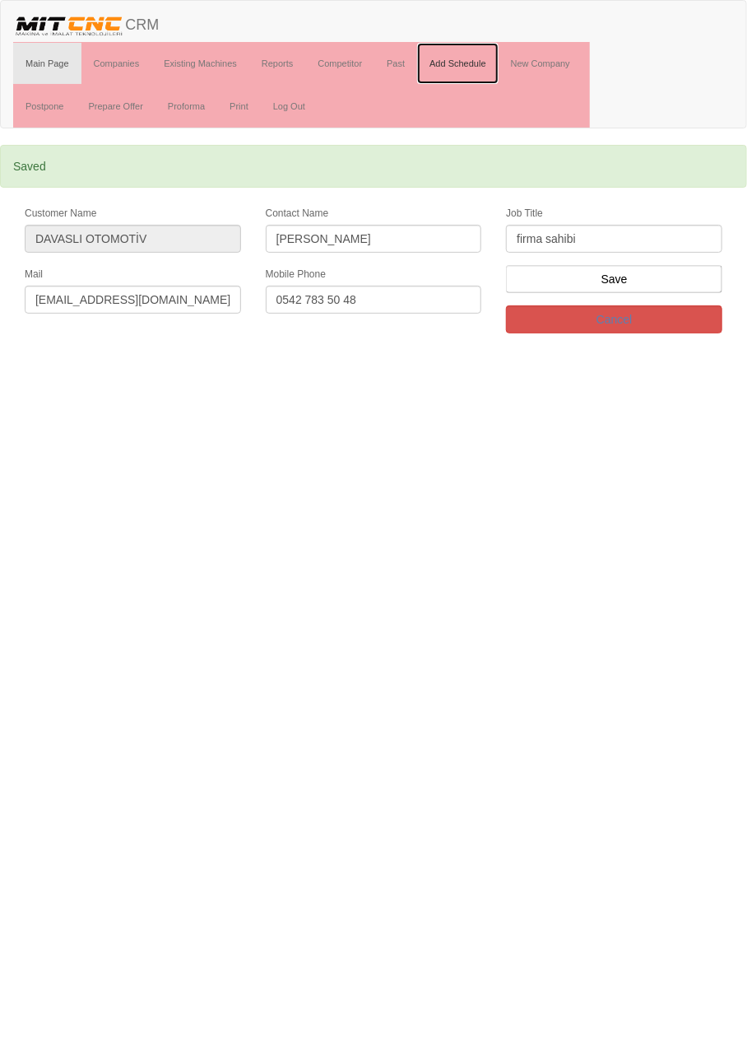
click at [477, 62] on link "Add Schedule" at bounding box center [457, 63] width 81 height 41
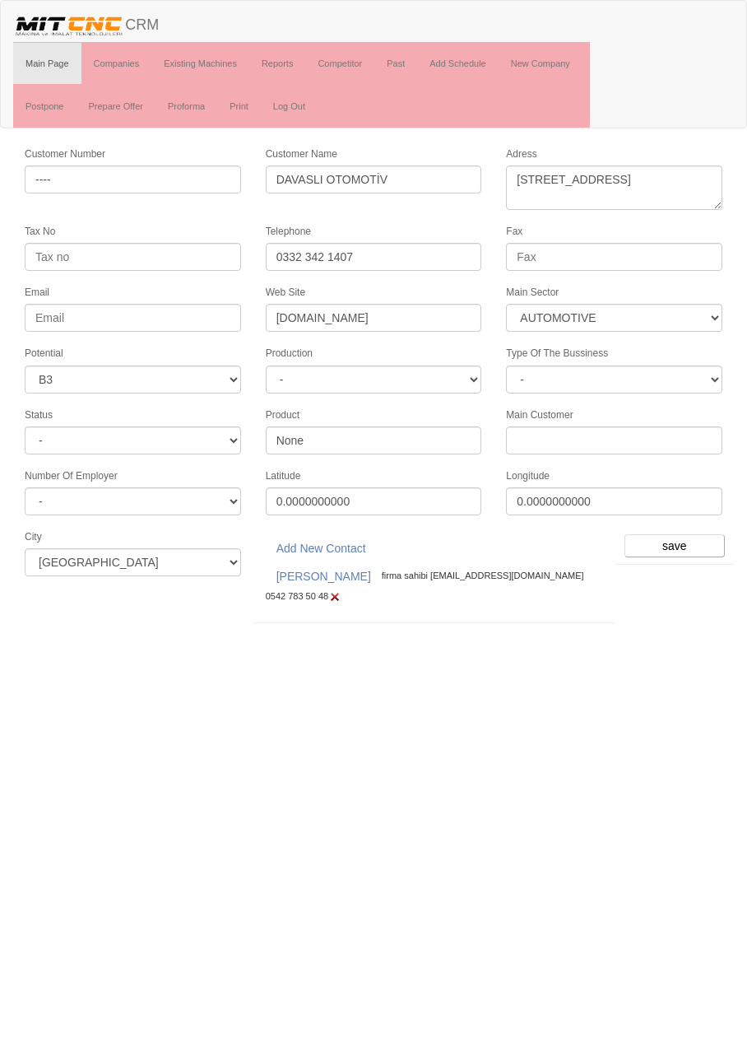
select select "370"
select select "6"
click at [681, 534] on input "save" at bounding box center [675, 545] width 100 height 23
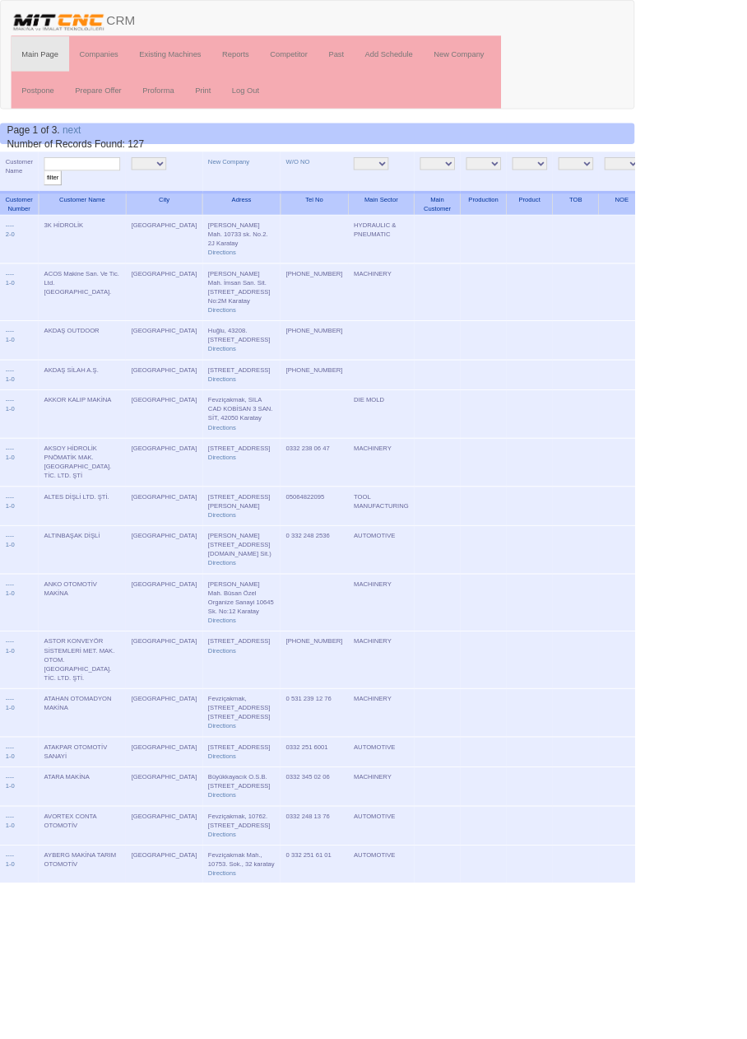
click at [130, 194] on input "text" at bounding box center [97, 193] width 90 height 16
type input "Davaslı"
click at [52, 201] on input "filter" at bounding box center [62, 209] width 21 height 17
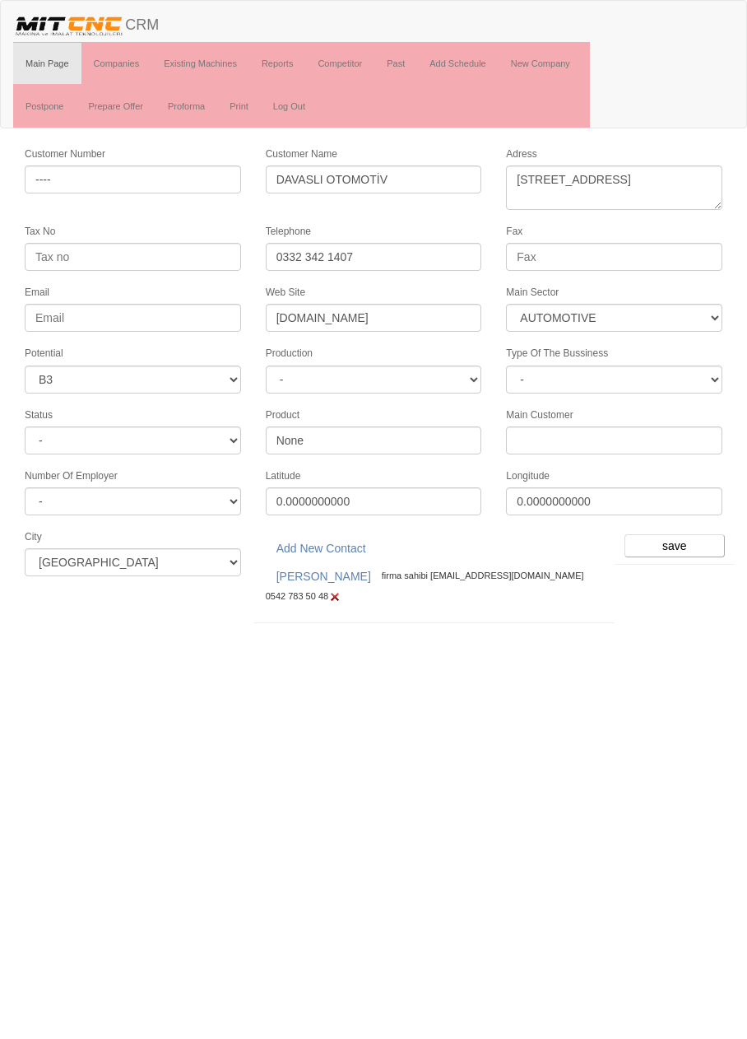
select select "370"
select select "6"
click at [440, 254] on input "0332 342 1407" at bounding box center [374, 257] width 216 height 28
click at [334, 567] on link "[PERSON_NAME]" at bounding box center [324, 576] width 116 height 28
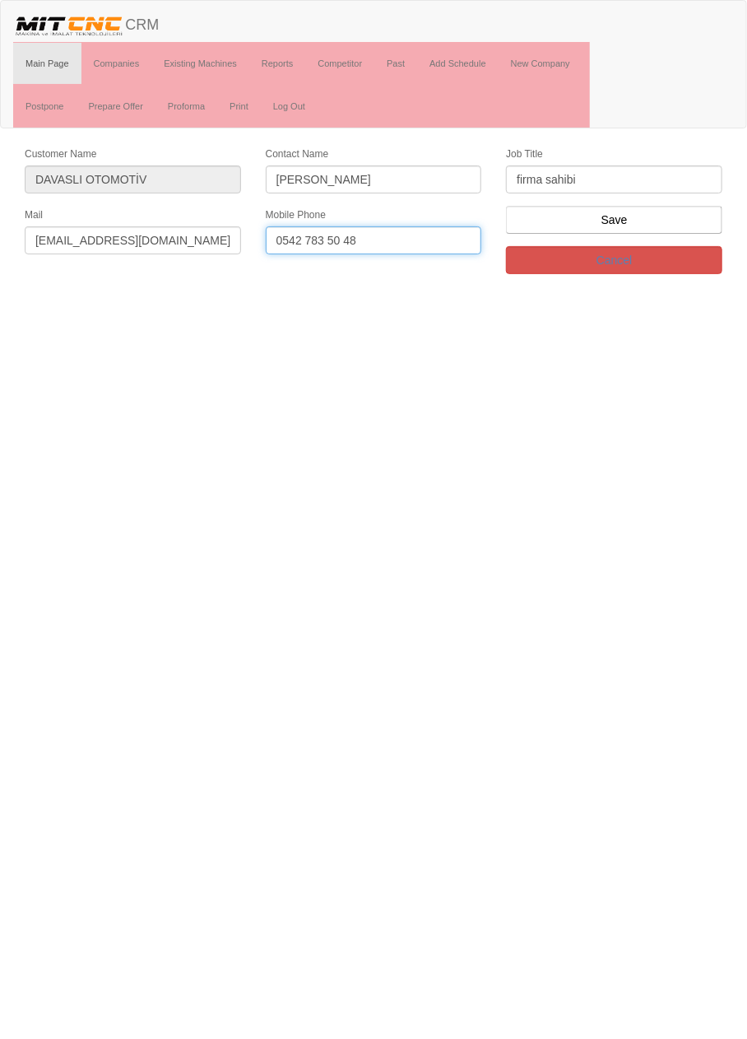
click at [438, 240] on input "0542 783 50 48" at bounding box center [374, 240] width 216 height 28
type input "0542 783 50 47"
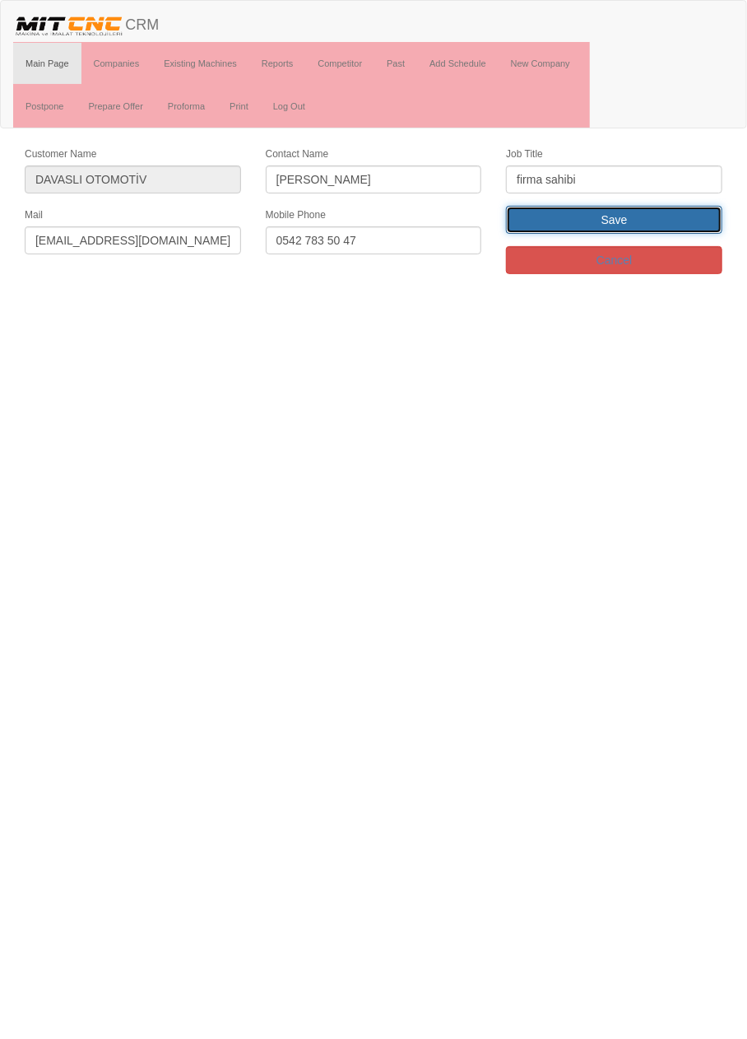
click at [657, 216] on input "Save" at bounding box center [614, 220] width 216 height 28
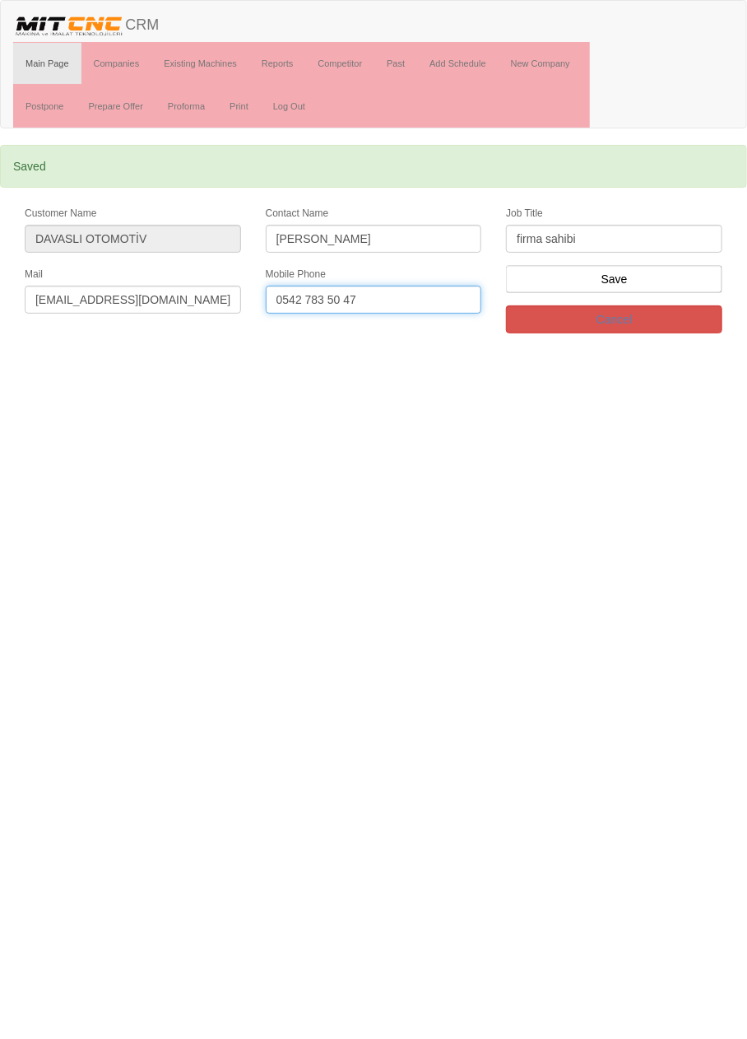
click at [347, 301] on input "0542 783 50 47" at bounding box center [374, 300] width 216 height 28
type input "0542 783 5047"
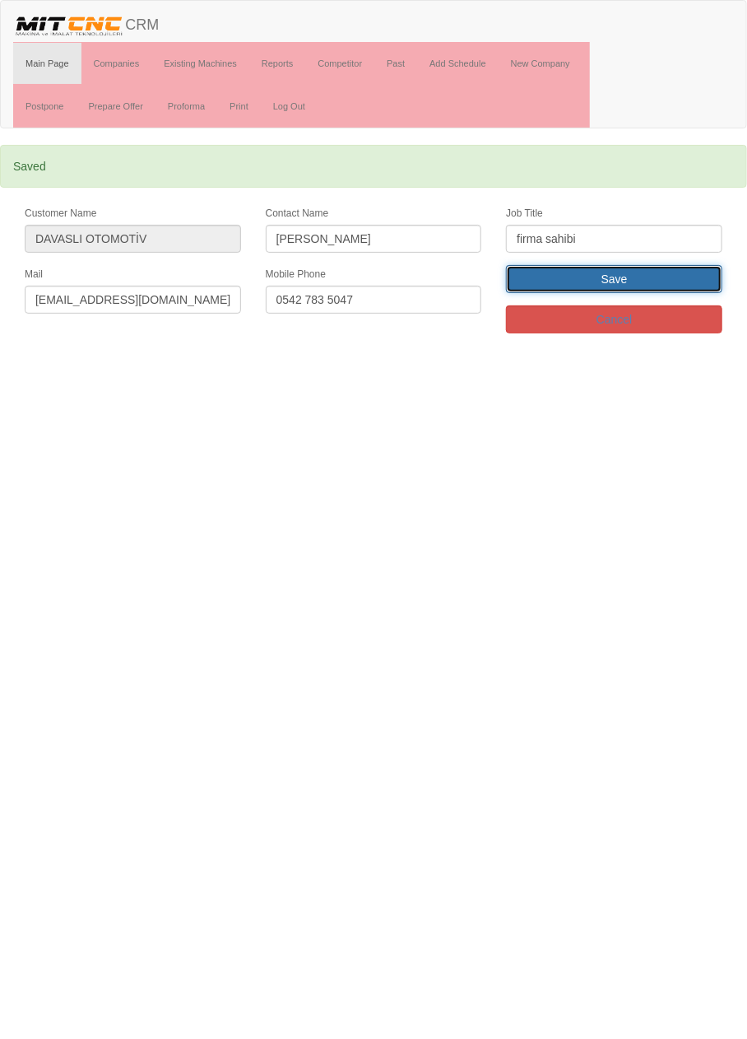
click at [645, 272] on input "Save" at bounding box center [614, 279] width 216 height 28
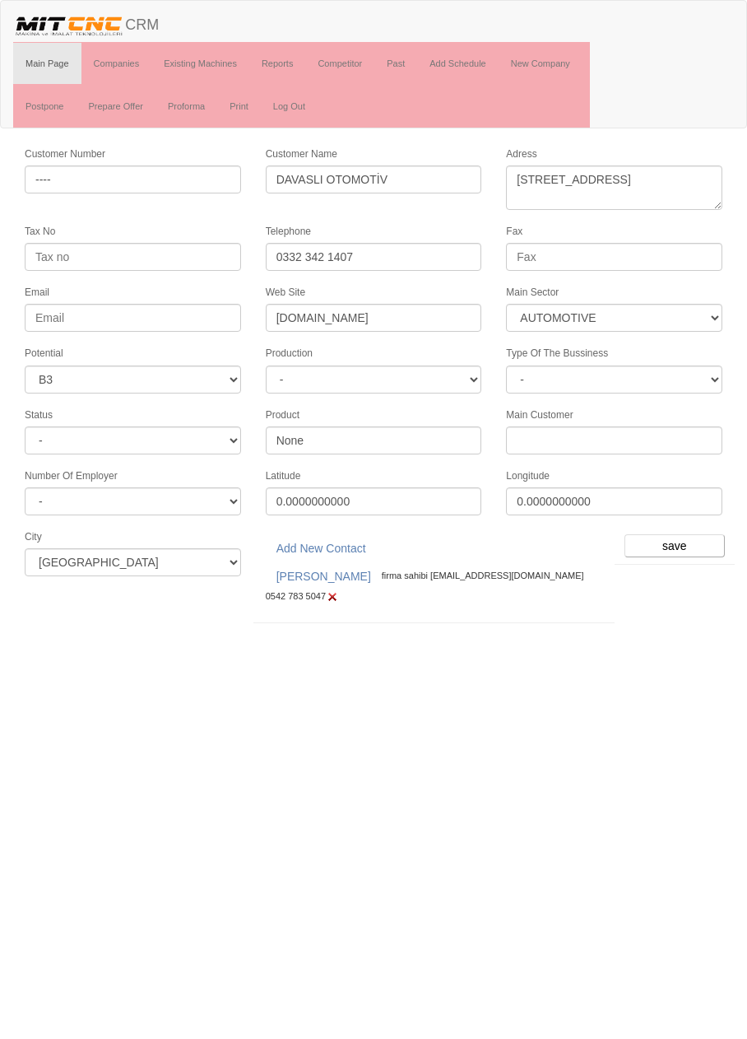
select select "370"
select select "6"
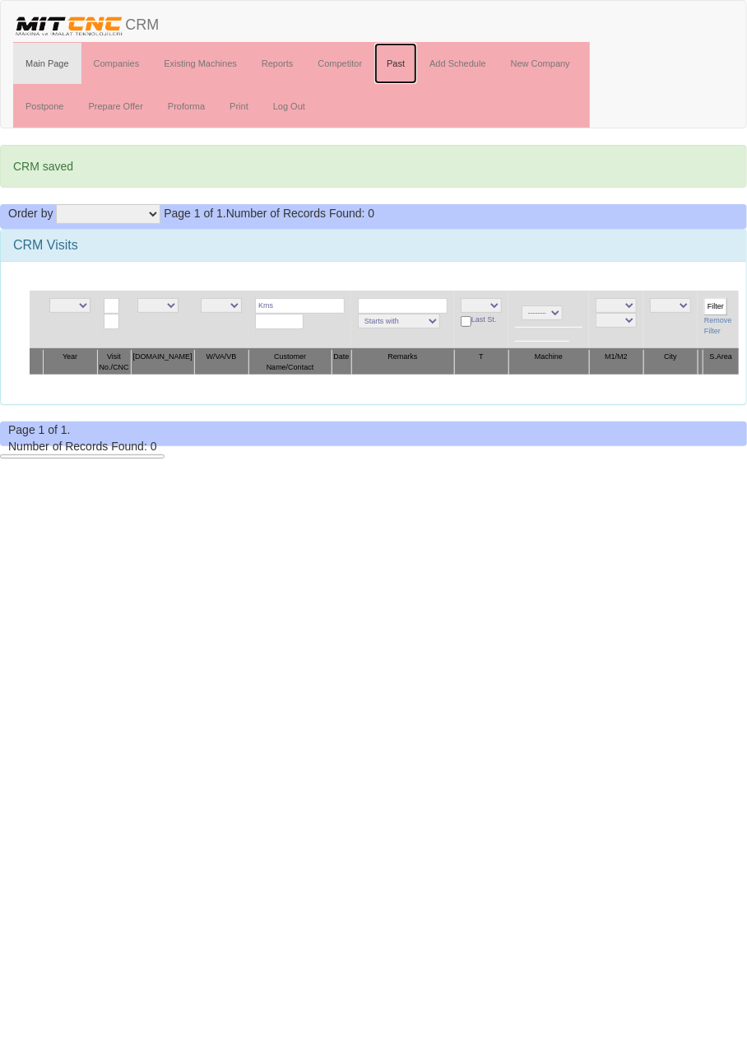
click at [407, 65] on link "Past" at bounding box center [395, 63] width 43 height 41
